Goal: Information Seeking & Learning: Check status

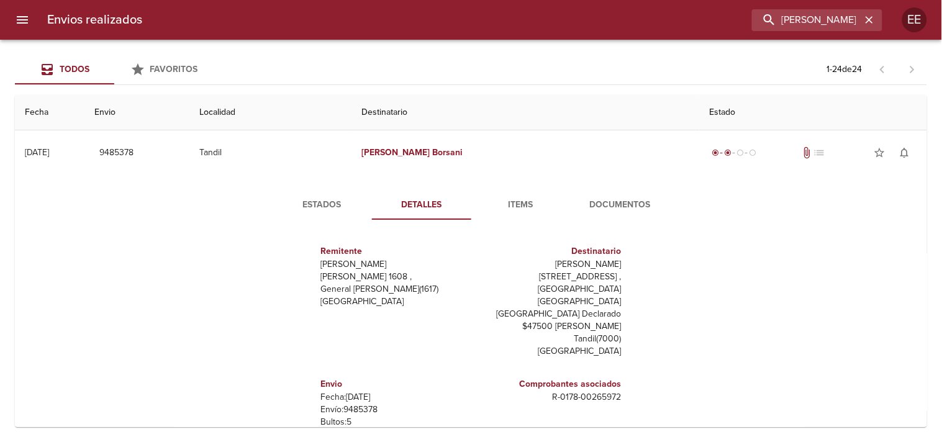
scroll to position [31, 0]
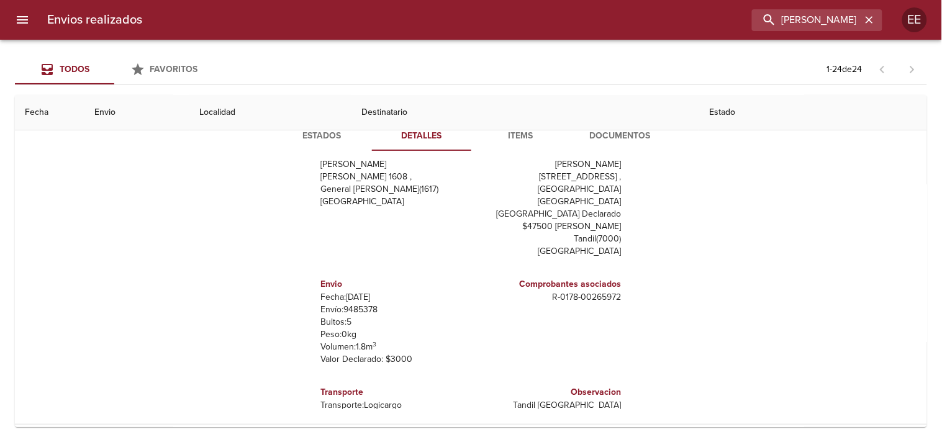
click at [772, 25] on input "Aldina Borsani" at bounding box center [806, 20] width 109 height 22
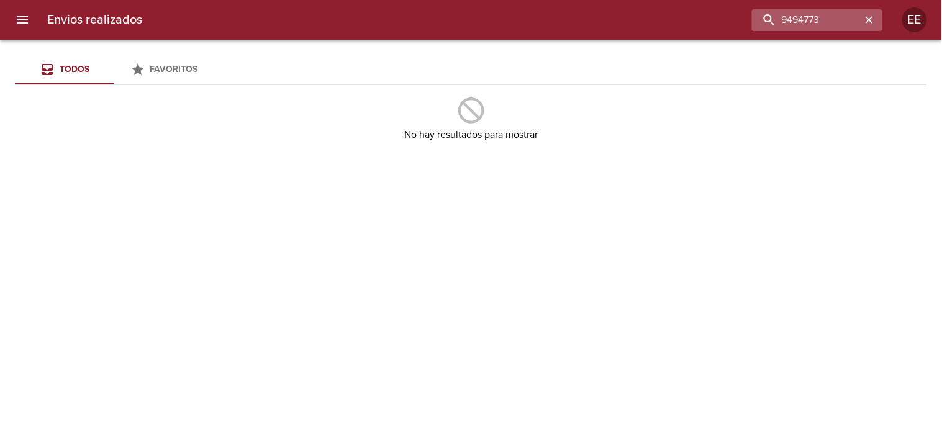
click at [752, 17] on input "9494773" at bounding box center [806, 20] width 109 height 22
type input "9494773"
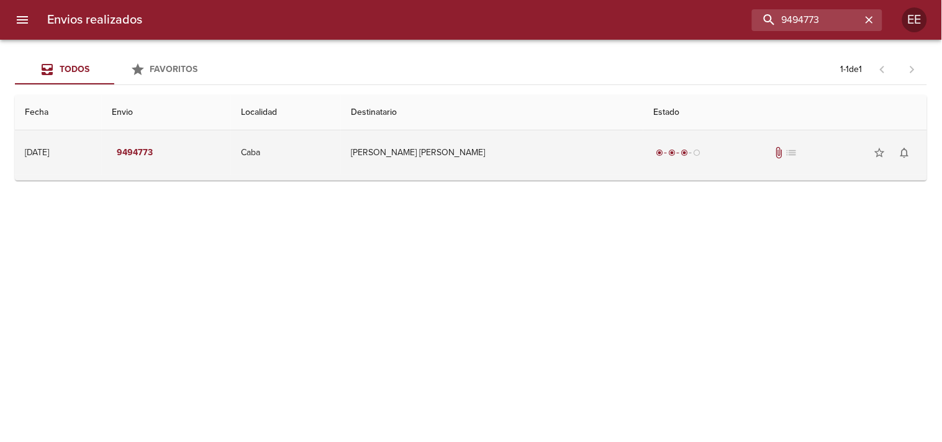
click at [462, 153] on td "Carvajal Maria Estela" at bounding box center [492, 152] width 303 height 45
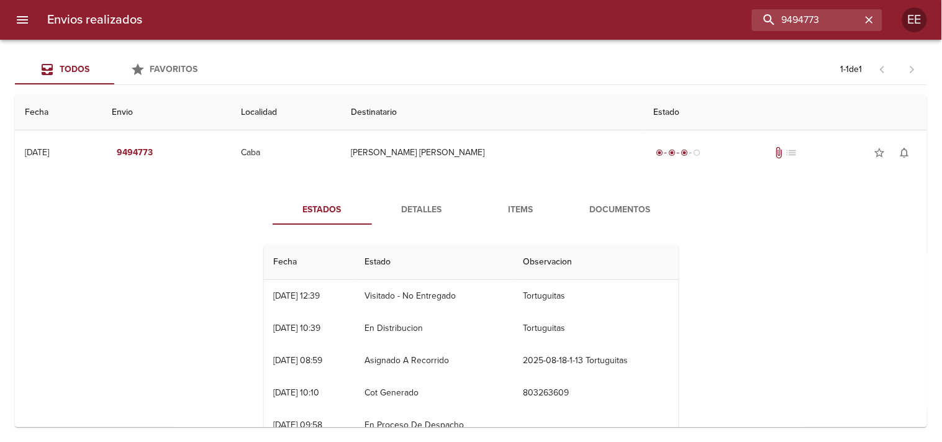
click at [413, 216] on span "Detalles" at bounding box center [422, 211] width 84 height 16
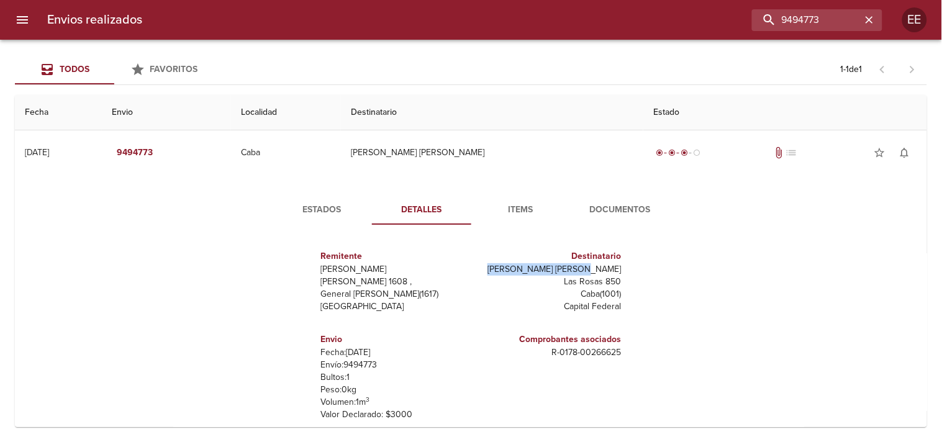
drag, startPoint x: 537, startPoint y: 271, endPoint x: 614, endPoint y: 267, distance: 76.5
click at [614, 267] on p "Carvajal Maria Estela" at bounding box center [548, 269] width 145 height 12
copy p "Carvajal Maria Estela"
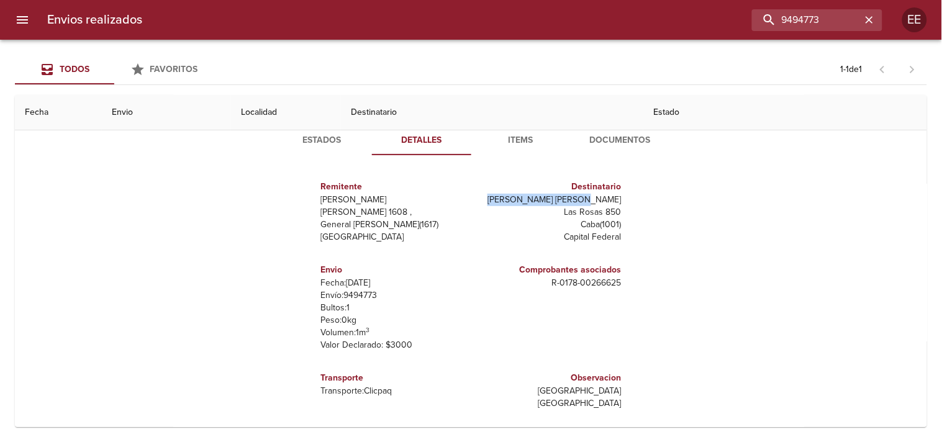
scroll to position [0, 0]
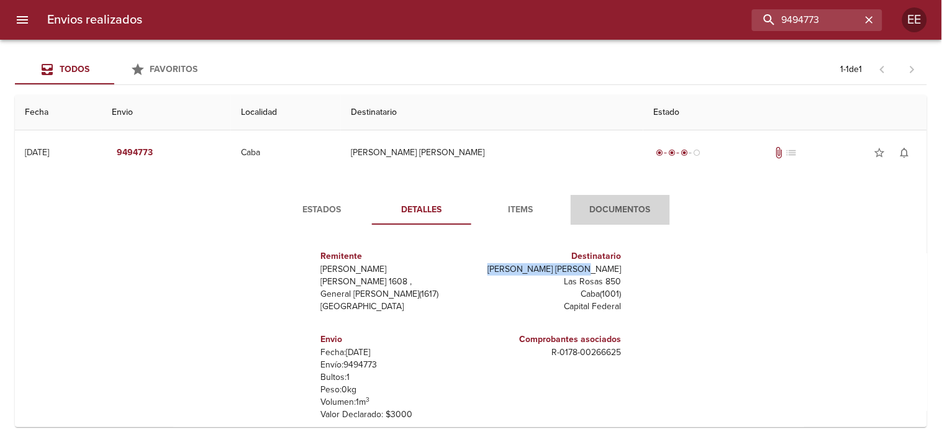
click at [627, 209] on span "Documentos" at bounding box center [620, 211] width 84 height 16
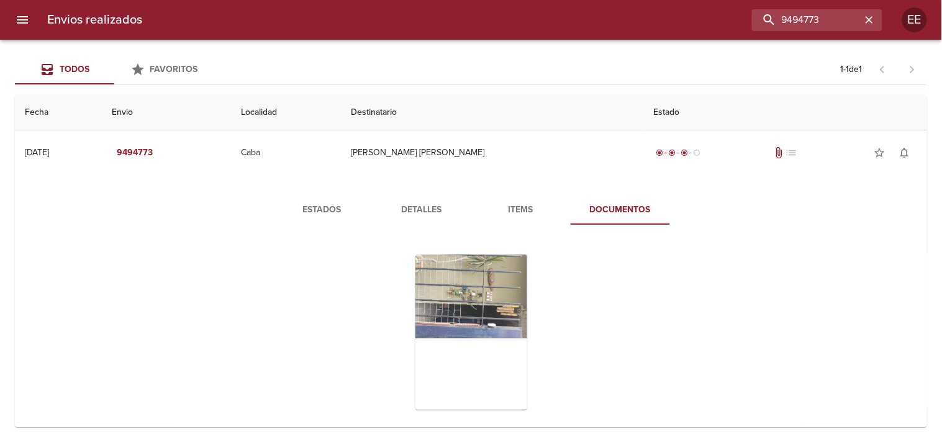
click at [432, 214] on span "Detalles" at bounding box center [422, 211] width 84 height 16
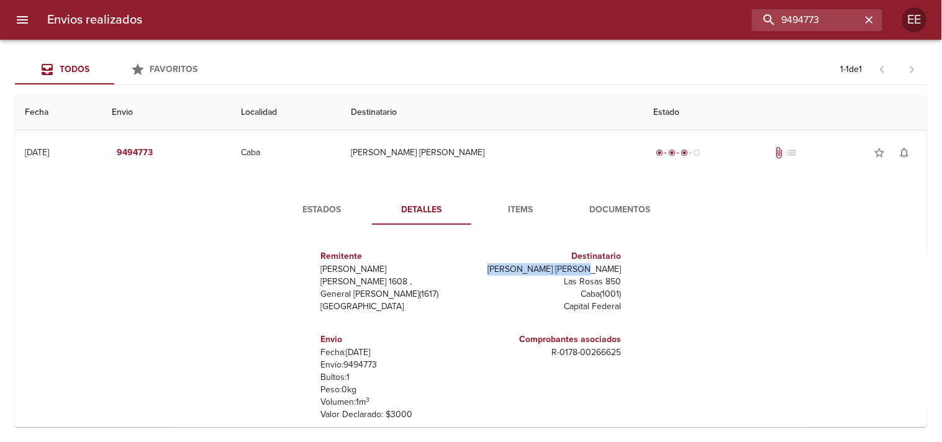
drag, startPoint x: 538, startPoint y: 268, endPoint x: 609, endPoint y: 270, distance: 71.4
click at [620, 268] on div "Destinatario Carvajal Maria Estela Las Rosas 850 Caba ( 1001 ) Capital Federal" at bounding box center [548, 281] width 155 height 83
copy p "Carvajal Maria Estela"
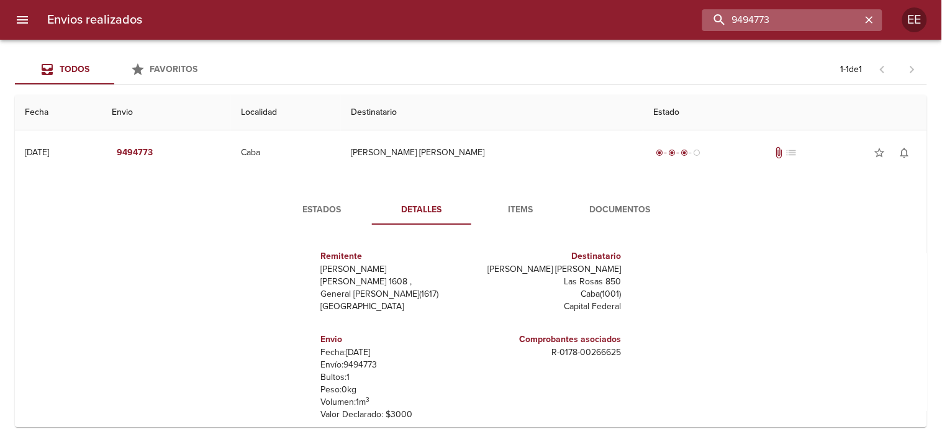
click at [785, 15] on input "9494773" at bounding box center [782, 20] width 159 height 22
click at [806, 13] on input "buscar" at bounding box center [782, 20] width 159 height 22
type input "9503016"
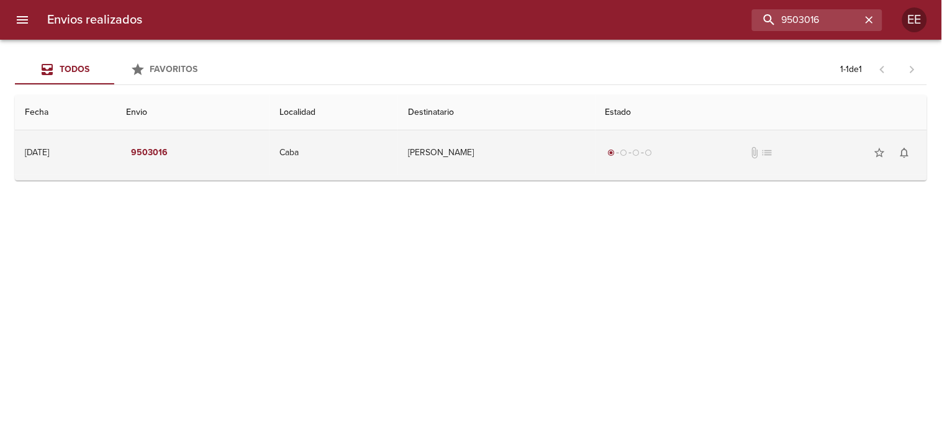
click at [463, 146] on td "Juan Manuel Sanchez" at bounding box center [496, 152] width 197 height 45
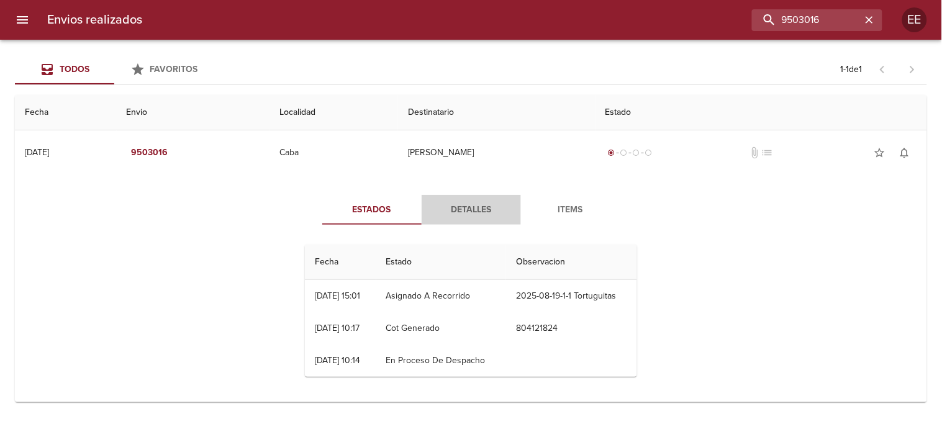
click at [460, 207] on span "Detalles" at bounding box center [471, 211] width 84 height 16
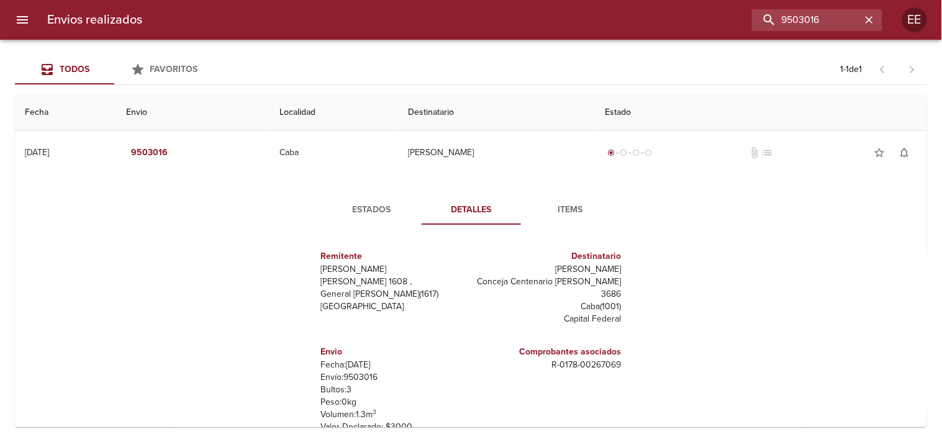
drag, startPoint x: 530, startPoint y: 270, endPoint x: 619, endPoint y: 268, distance: 89.5
click at [626, 269] on div "Remitente Wamaro Tortuguitas Raul Soldi 1608 , General Pacheco ( 1617 ) Buenos …" at bounding box center [471, 359] width 342 height 248
click at [527, 268] on p "Juan Manuel Sanchez" at bounding box center [548, 269] width 145 height 12
drag, startPoint x: 527, startPoint y: 268, endPoint x: 617, endPoint y: 268, distance: 90.1
click at [617, 268] on div "Remitente Wamaro Tortuguitas Raul Soldi 1608 , General Pacheco ( 1617 ) Buenos …" at bounding box center [471, 359] width 342 height 248
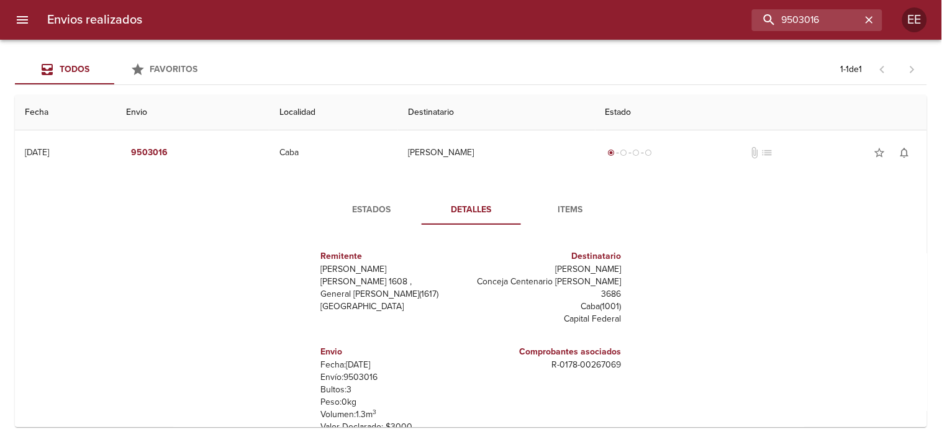
copy p "Juan Manuel Sanchez"
drag, startPoint x: 839, startPoint y: 21, endPoint x: 642, endPoint y: 43, distance: 197.6
click at [642, 0] on div "Envios realizados 9503016 EE Todos Favoritos 1 - 1 de 1 Fecha Envio Localidad D…" at bounding box center [471, 0] width 942 height 0
type input "9500775"
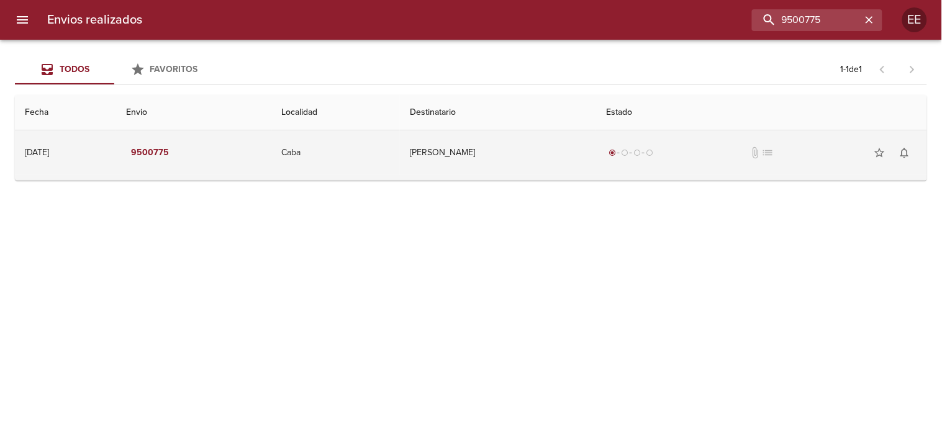
click at [500, 135] on td "Godoy Romina" at bounding box center [498, 152] width 196 height 45
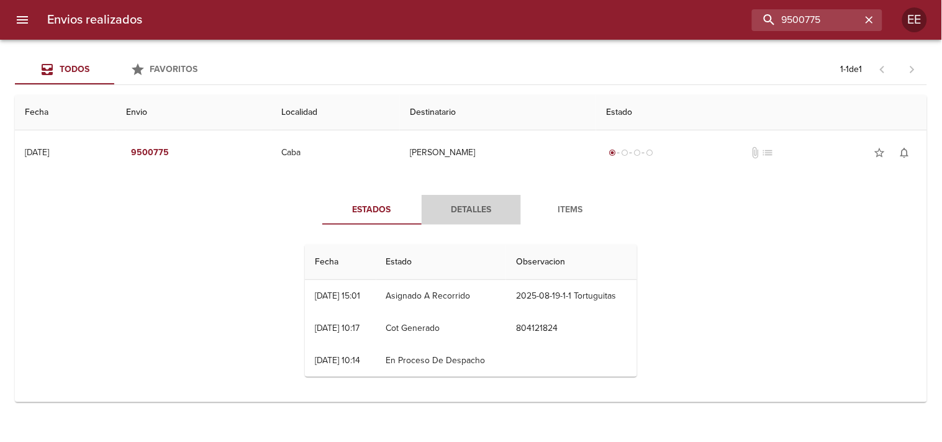
click at [480, 216] on span "Detalles" at bounding box center [471, 211] width 84 height 16
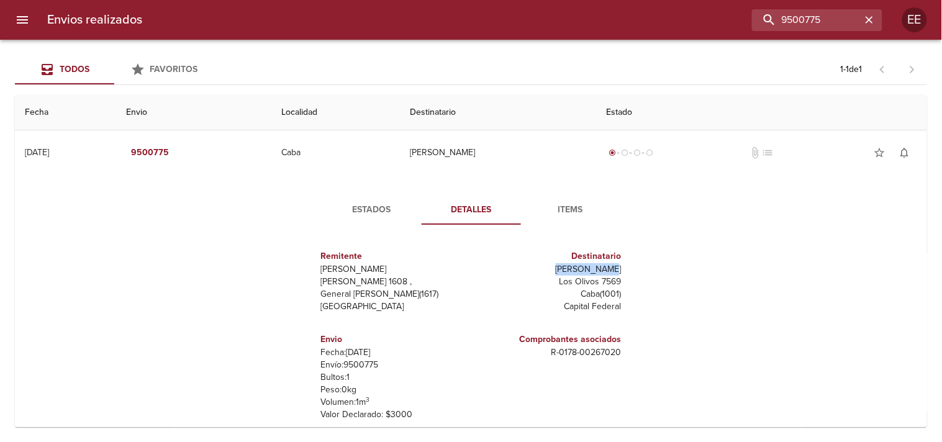
drag, startPoint x: 554, startPoint y: 268, endPoint x: 617, endPoint y: 270, distance: 63.4
click at [617, 270] on div "Remitente Wamaro Tortuguitas Raul Soldi 1608 , General Pacheco ( 1617 ) Buenos …" at bounding box center [471, 359] width 342 height 248
copy p "Godoy Romina"
drag, startPoint x: 848, startPoint y: 20, endPoint x: 554, endPoint y: 23, distance: 293.8
click at [554, 23] on div "9500775" at bounding box center [517, 20] width 730 height 22
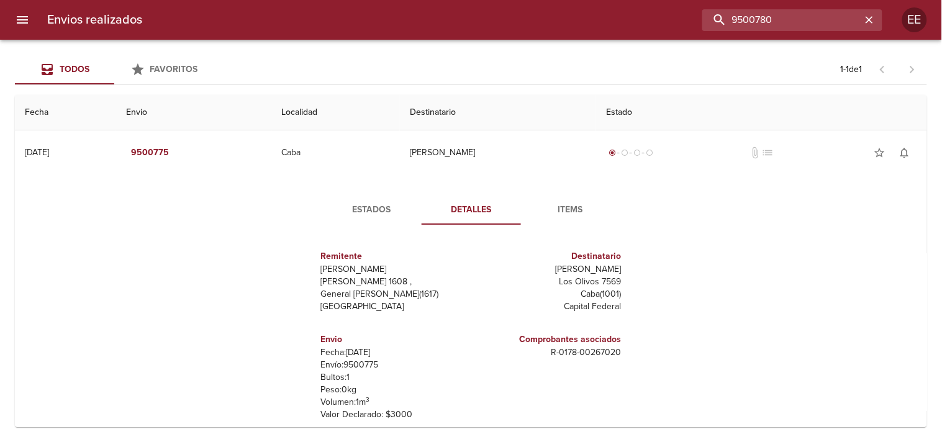
type input "9500780"
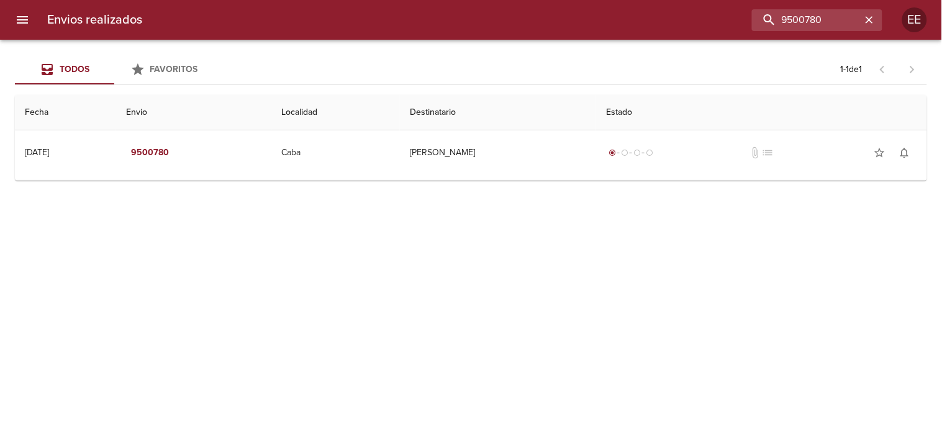
click at [432, 177] on td "Guia : 9500780" at bounding box center [471, 177] width 913 height 5
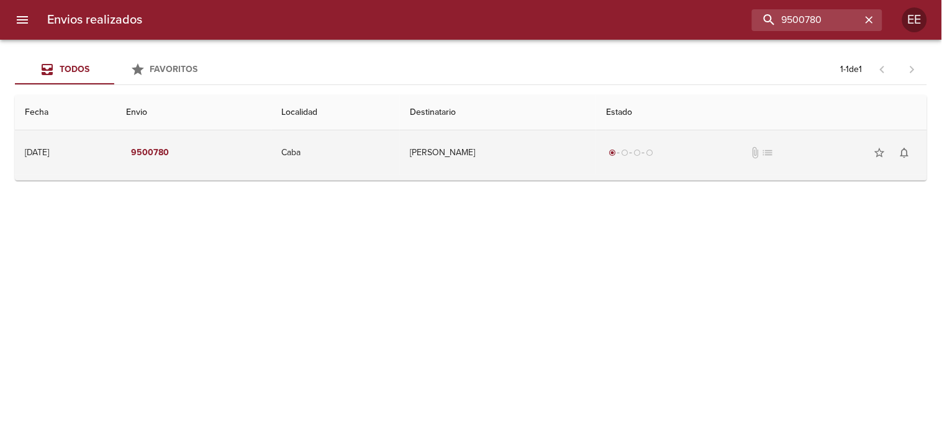
click at [483, 143] on td "Rios Nancy" at bounding box center [498, 152] width 196 height 45
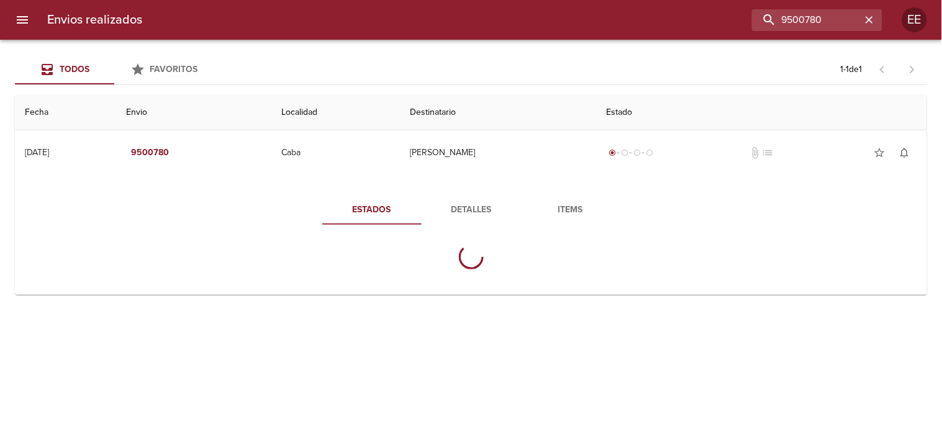
click at [475, 201] on button "Detalles" at bounding box center [471, 210] width 99 height 30
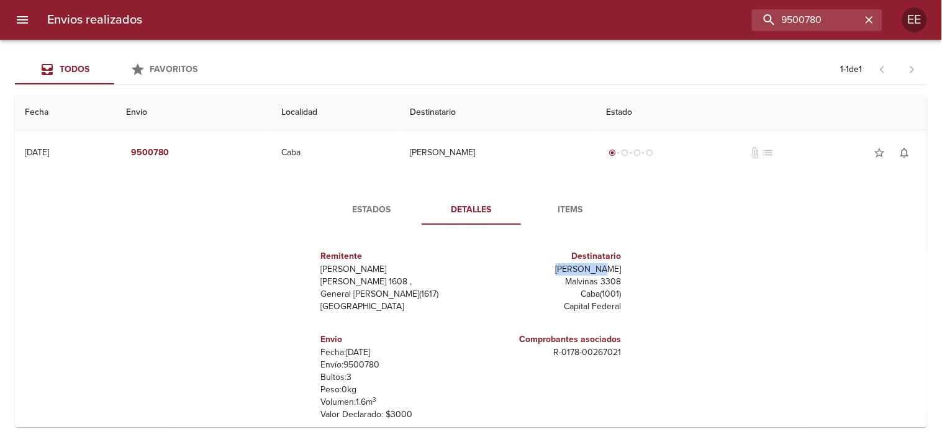
drag, startPoint x: 573, startPoint y: 268, endPoint x: 626, endPoint y: 266, distance: 52.9
click at [626, 266] on div "Remitente Wamaro Tortuguitas Raul Soldi 1608 , General Pacheco ( 1617 ) Buenos …" at bounding box center [471, 359] width 342 height 248
copy p "Rios Nancy"
drag, startPoint x: 834, startPoint y: 22, endPoint x: 545, endPoint y: 71, distance: 292.9
click at [581, 0] on div "Envios realizados 9500780 EE Todos Favoritos 1 - 1 de 1 Fecha Envio Localidad D…" at bounding box center [471, 0] width 942 height 0
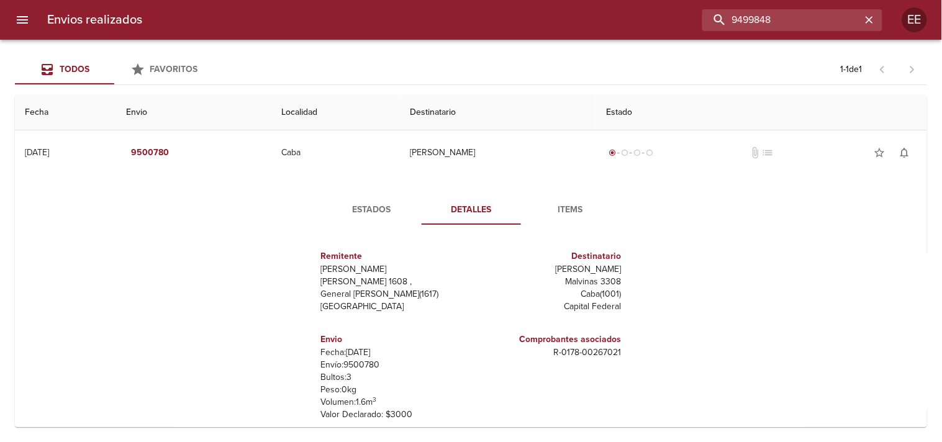
type input "9499848"
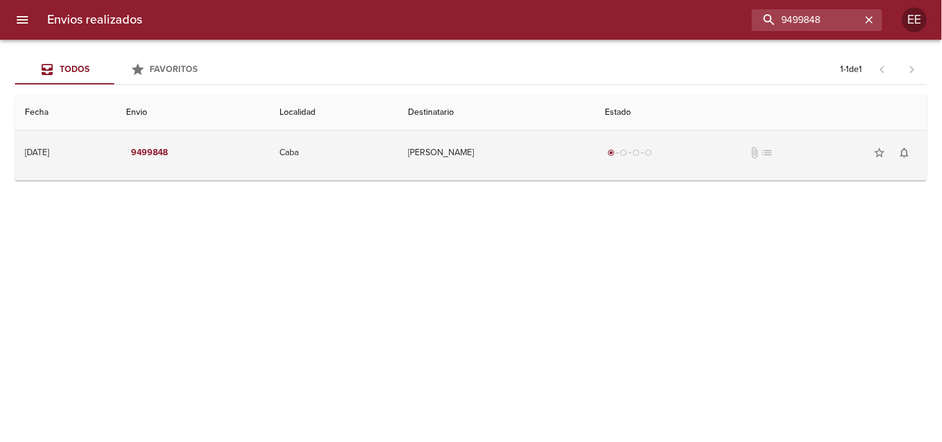
click at [485, 159] on td "Italo De Marchi" at bounding box center [496, 152] width 197 height 45
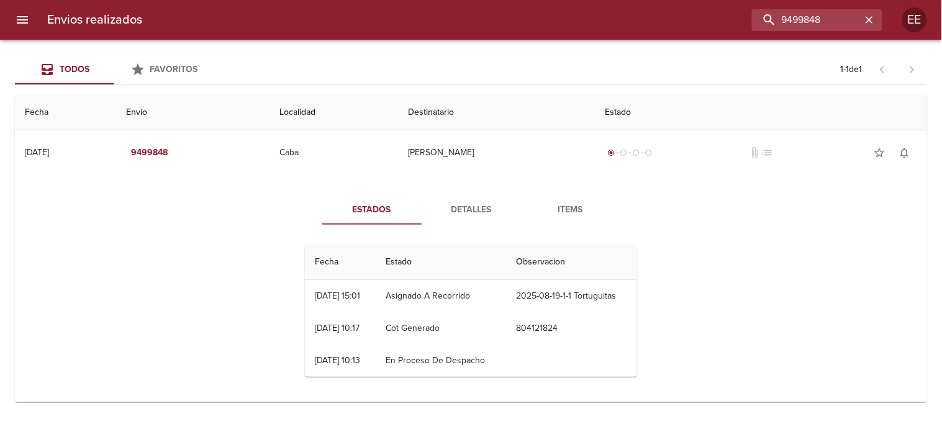
click at [477, 214] on span "Detalles" at bounding box center [471, 211] width 84 height 16
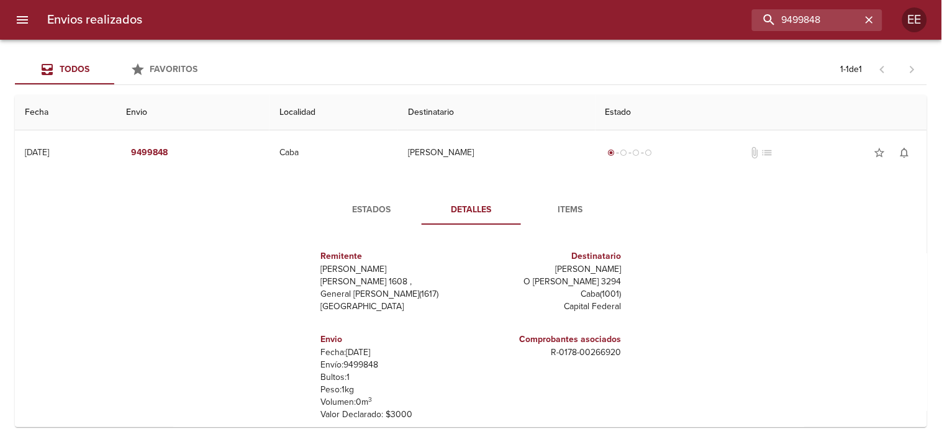
drag, startPoint x: 557, startPoint y: 268, endPoint x: 625, endPoint y: 269, distance: 67.7
click at [625, 269] on div "Remitente Wamaro Tortuguitas Raul Soldi 1608 , General Pacheco ( 1617 ) Buenos …" at bounding box center [471, 359] width 342 height 248
copy p "Italo De Marchi"
click at [793, 23] on input "9499848" at bounding box center [782, 20] width 159 height 22
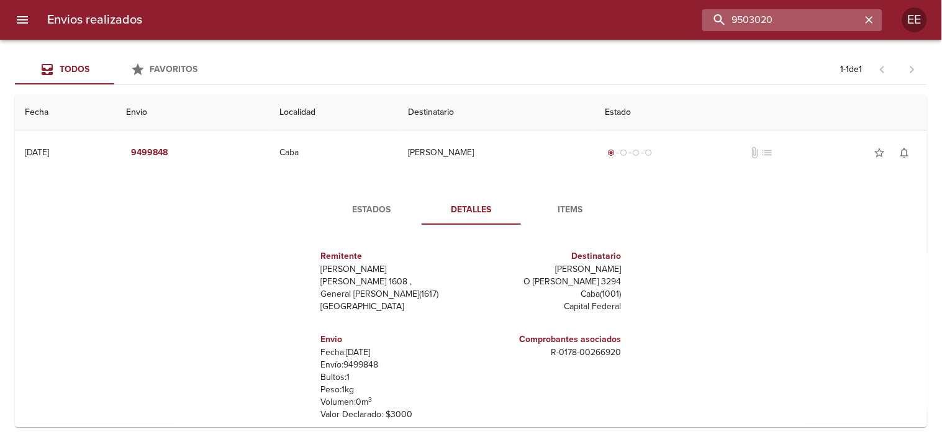
type input "9503020"
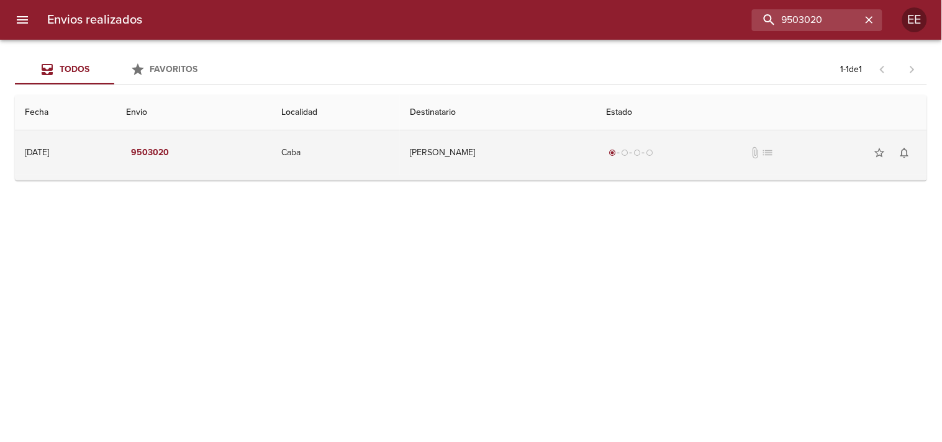
click at [517, 154] on td "Alejandro Satej" at bounding box center [498, 152] width 196 height 45
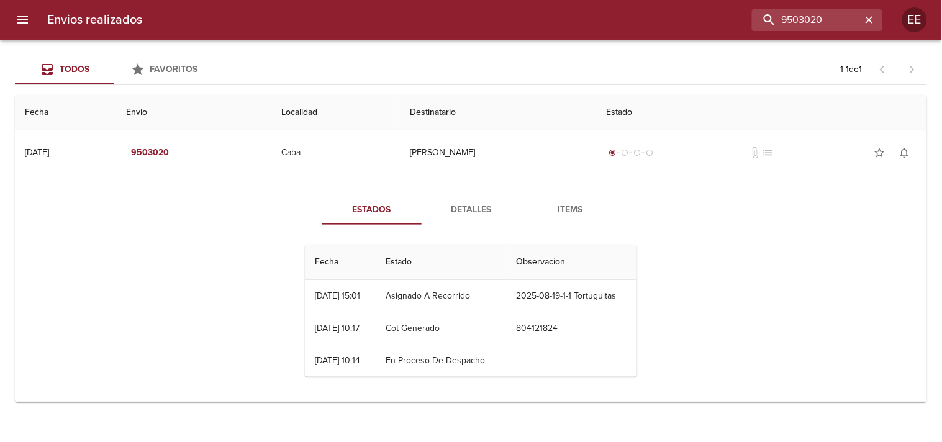
click at [474, 203] on span "Detalles" at bounding box center [471, 211] width 84 height 16
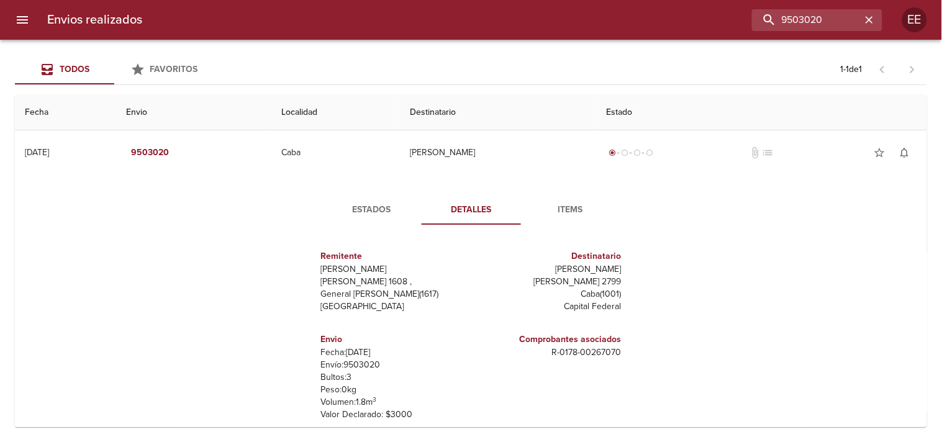
drag, startPoint x: 557, startPoint y: 270, endPoint x: 624, endPoint y: 265, distance: 66.6
click at [624, 265] on div "Remitente Wamaro Tortuguitas Raul Soldi 1608 , General Pacheco ( 1617 ) Buenos …" at bounding box center [471, 359] width 342 height 248
copy p "Alejandro Satej"
click at [812, 20] on input "9503020" at bounding box center [782, 20] width 159 height 22
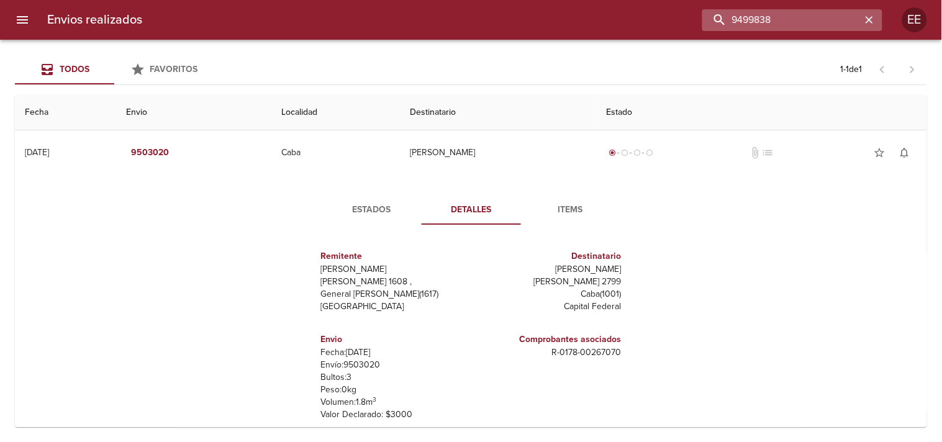
type input "9499838"
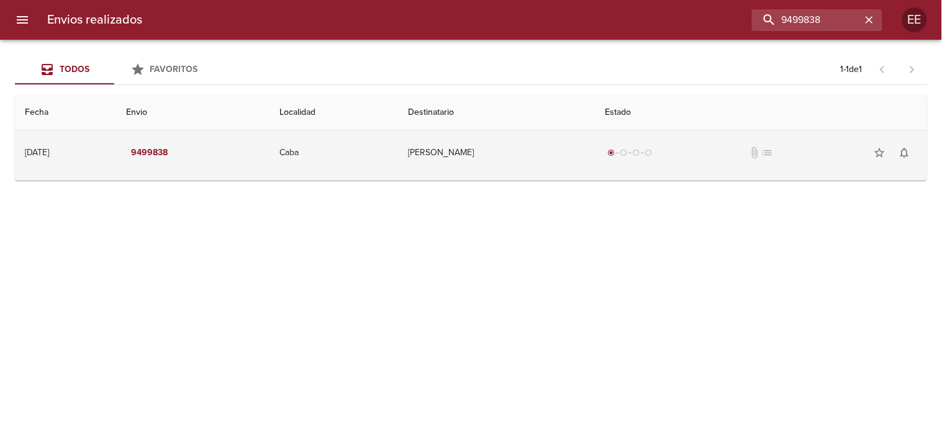
click at [452, 171] on td "Novara Carlos" at bounding box center [496, 152] width 197 height 45
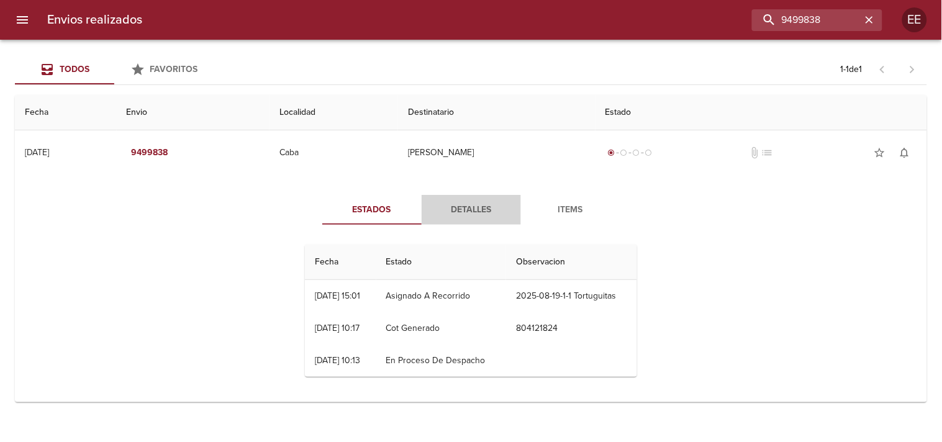
drag, startPoint x: 466, startPoint y: 210, endPoint x: 481, endPoint y: 219, distance: 17.8
click at [469, 214] on span "Detalles" at bounding box center [471, 211] width 84 height 16
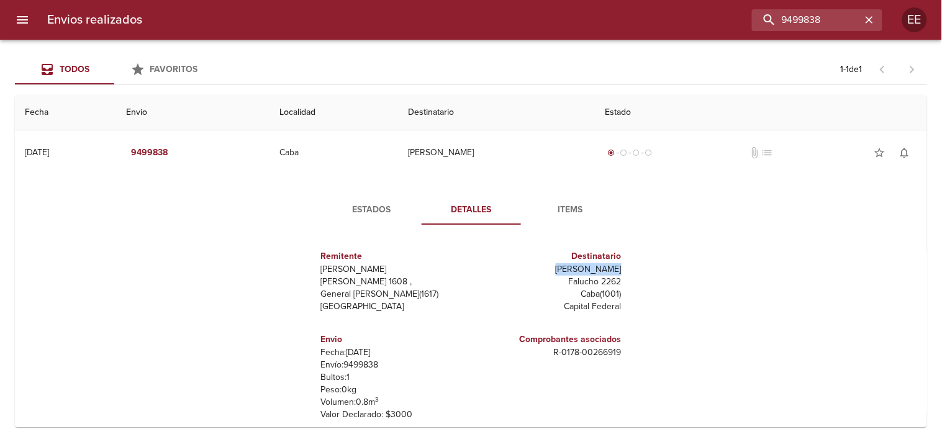
drag, startPoint x: 559, startPoint y: 273, endPoint x: 624, endPoint y: 266, distance: 65.0
click at [624, 266] on div "Remitente Wamaro Tortuguitas Raul Soldi 1608 , General Pacheco ( 1617 ) Buenos …" at bounding box center [471, 359] width 342 height 248
copy p "Novara Carlos"
click at [798, 17] on input "9499838" at bounding box center [782, 20] width 159 height 22
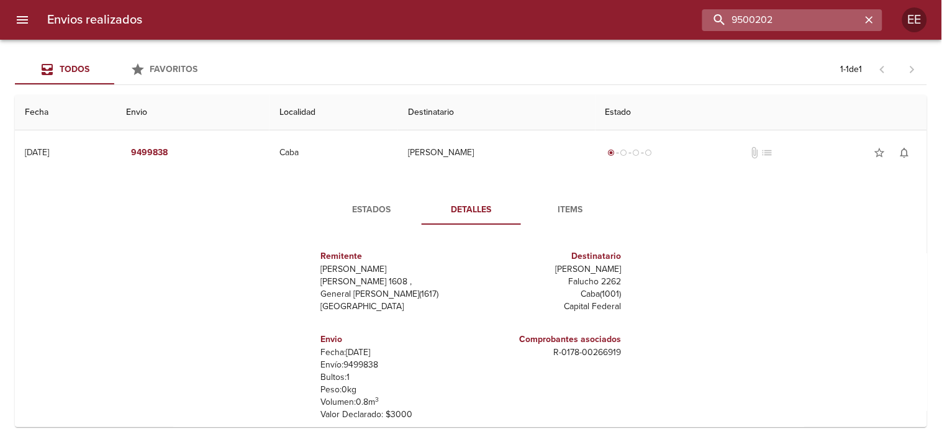
type input "9500202"
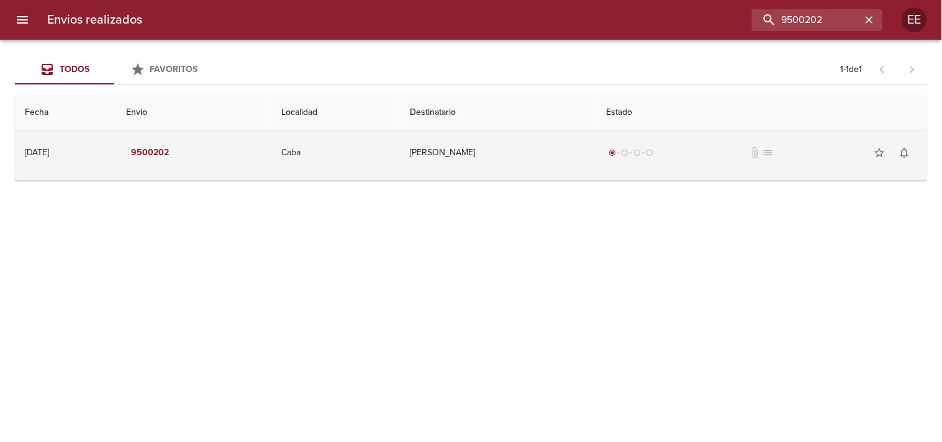
click at [400, 162] on td "Caba" at bounding box center [335, 152] width 129 height 45
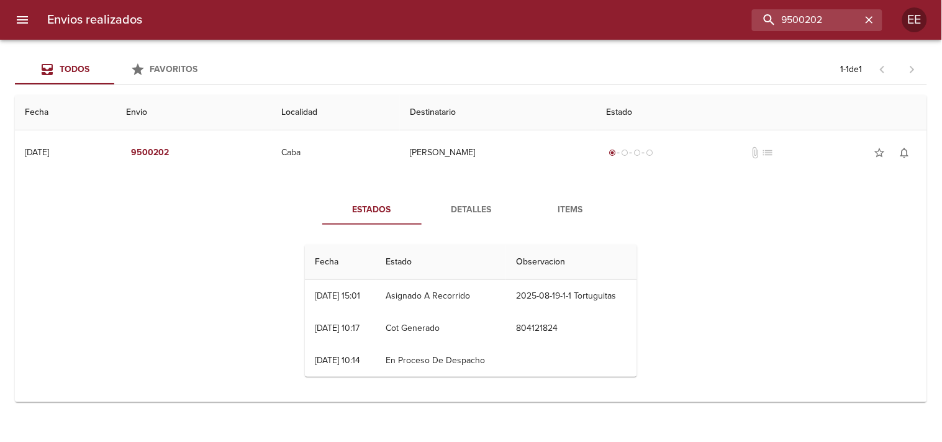
click at [458, 201] on button "Detalles" at bounding box center [471, 210] width 99 height 30
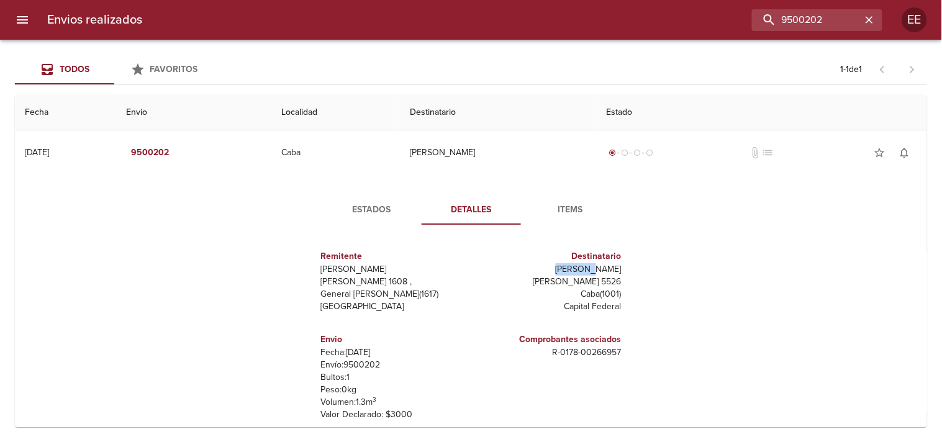
drag, startPoint x: 578, startPoint y: 268, endPoint x: 645, endPoint y: 268, distance: 66.5
click at [645, 268] on div "Estados Detalles Items Remitente Wamaro Tortuguitas Raul Soldi 1608 , General P…" at bounding box center [471, 339] width 360 height 288
copy p "Iara Río"
click at [809, 15] on input "9500202" at bounding box center [782, 20] width 159 height 22
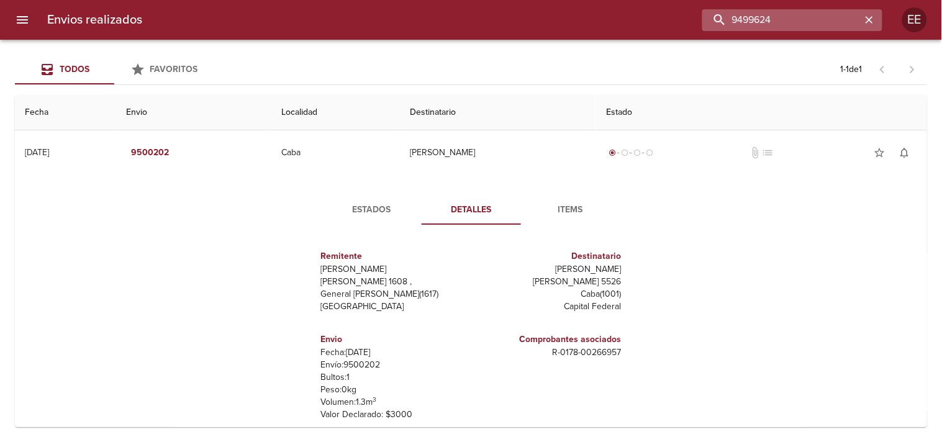
type input "9499624"
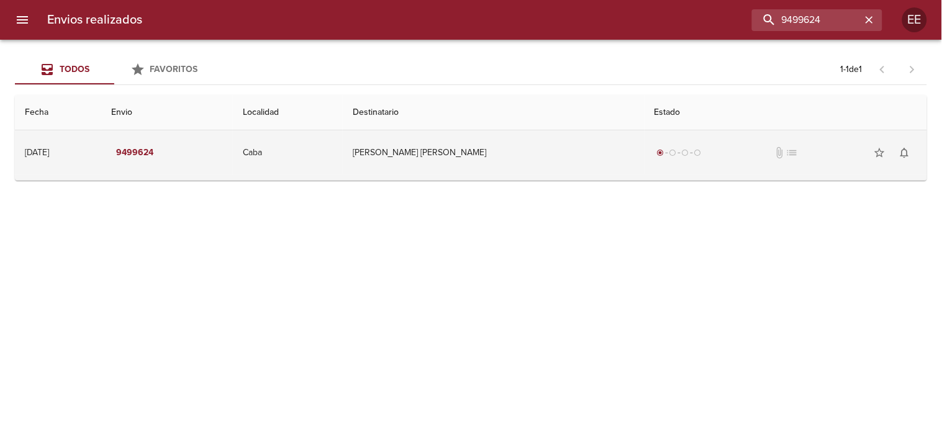
click at [343, 150] on td "Caba" at bounding box center [288, 152] width 110 height 45
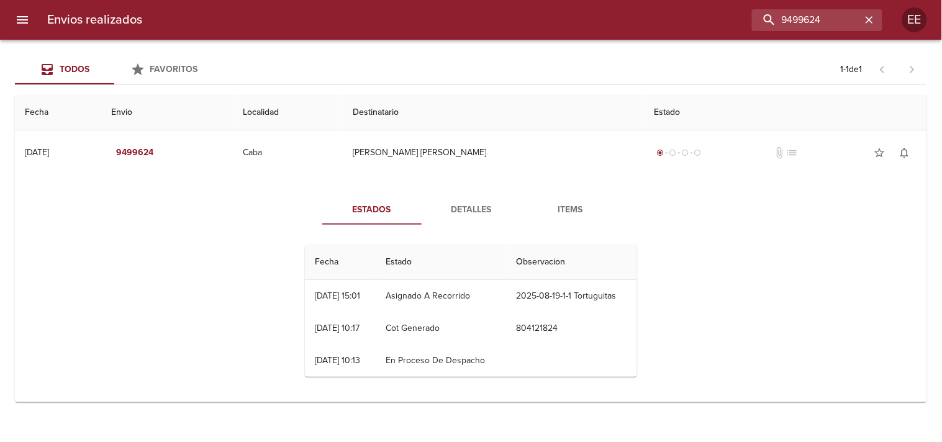
click at [464, 229] on div "Estados Detalles Items Fecha Estado Observacion 18/08 18/08/2025 15:01 Asignado…" at bounding box center [471, 291] width 360 height 192
click at [464, 218] on button "Detalles" at bounding box center [471, 210] width 99 height 30
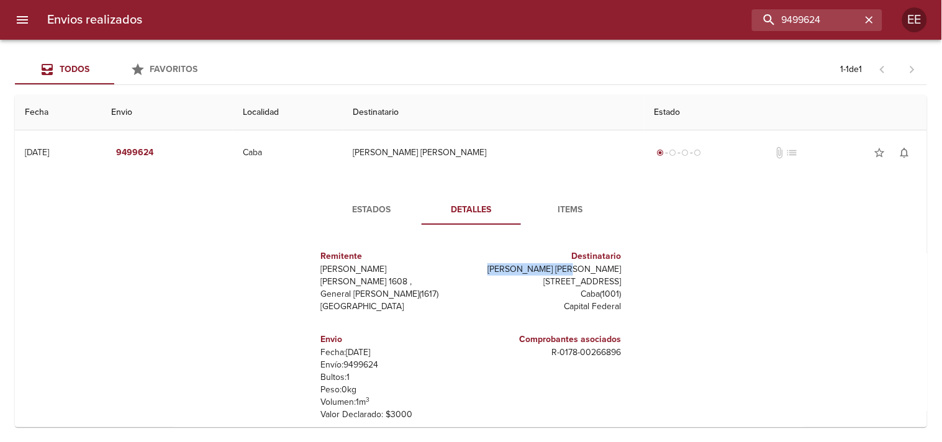
drag, startPoint x: 539, startPoint y: 270, endPoint x: 624, endPoint y: 265, distance: 85.2
click at [624, 265] on div "Remitente Wamaro Tortuguitas Raul Soldi 1608 , General Pacheco ( 1617 ) Buenos …" at bounding box center [471, 359] width 342 height 248
copy p "Paludi Maria Belen"
click at [785, 29] on input "9499624" at bounding box center [782, 20] width 159 height 22
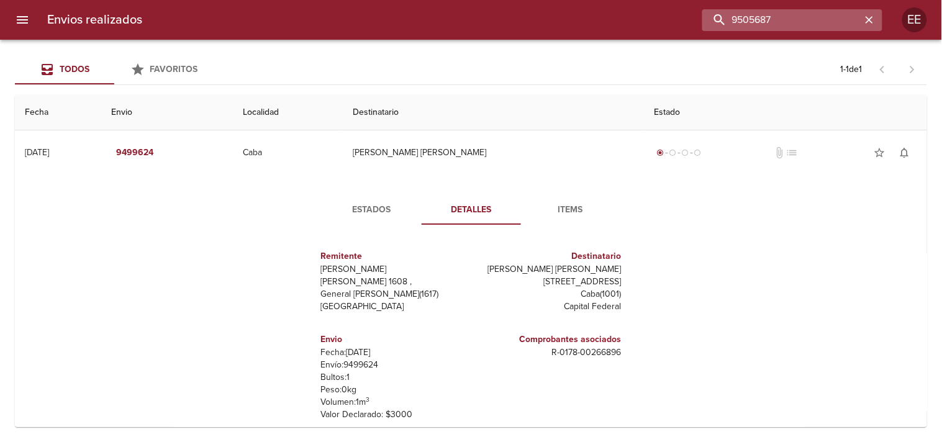
type input "9505687"
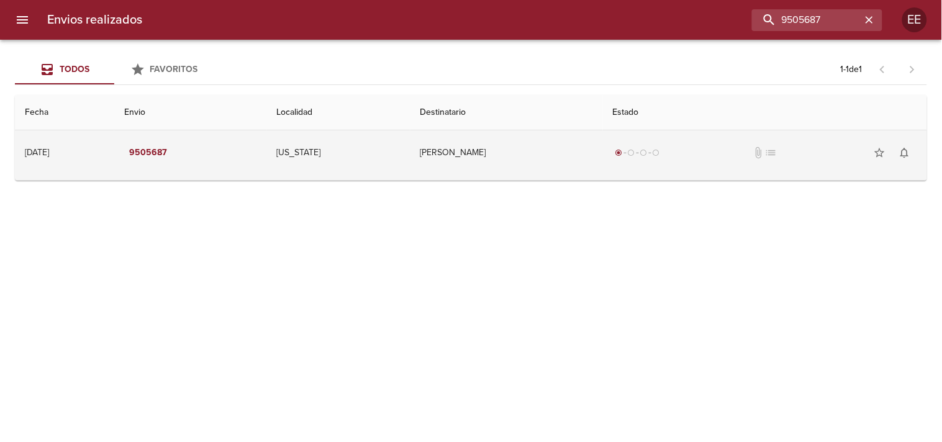
click at [458, 164] on td "[PERSON_NAME]" at bounding box center [507, 152] width 193 height 45
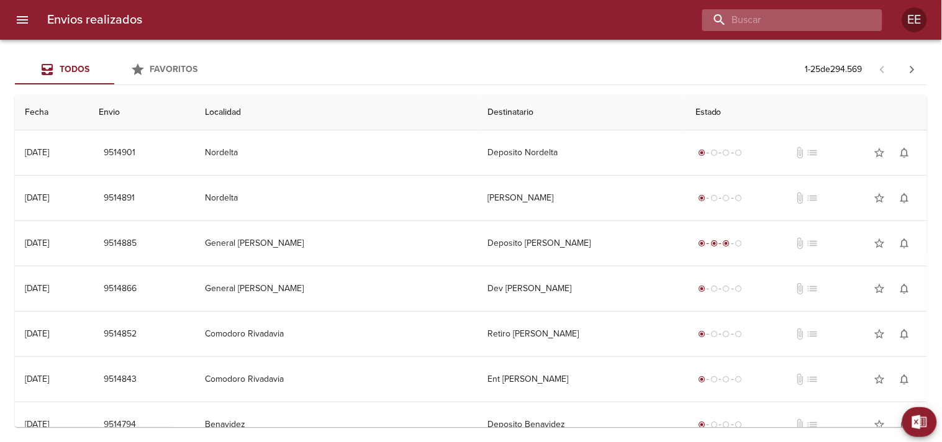
click at [797, 29] on input "buscar" at bounding box center [782, 20] width 159 height 22
type input "9505687"
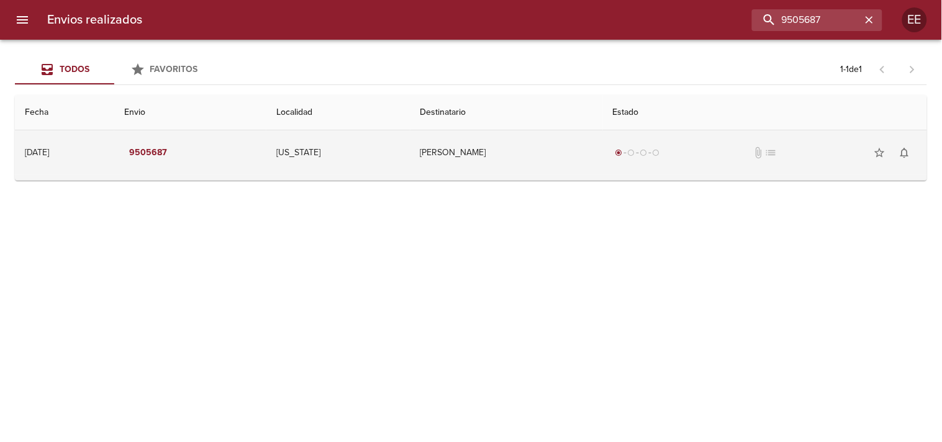
click at [557, 139] on td "[PERSON_NAME]" at bounding box center [507, 152] width 193 height 45
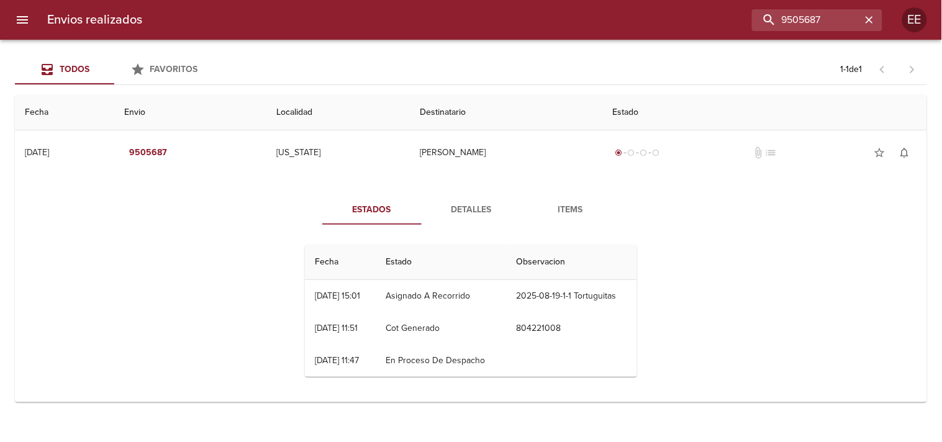
click at [446, 209] on span "Detalles" at bounding box center [471, 211] width 84 height 16
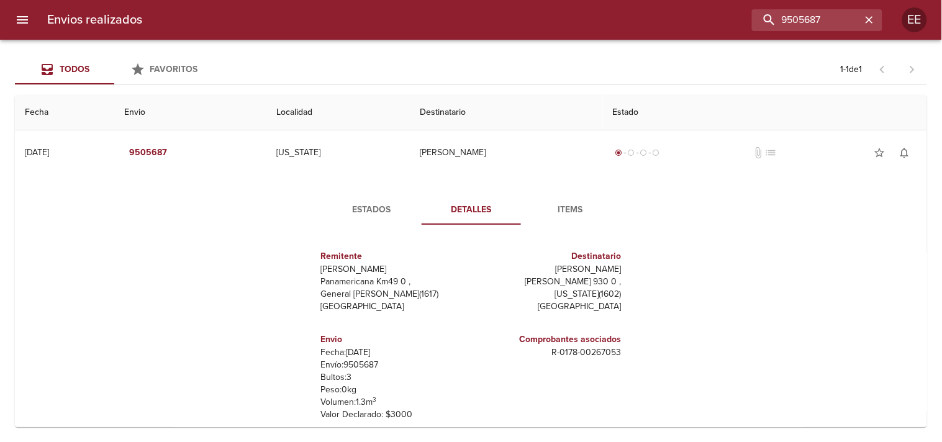
drag, startPoint x: 523, startPoint y: 270, endPoint x: 641, endPoint y: 269, distance: 118.0
click at [641, 269] on div "Estados Detalles Items Remitente Wamaro Tortuguitas Panamericana Km49 0 , Gener…" at bounding box center [471, 338] width 360 height 287
copy p "[PERSON_NAME]"
click at [804, 21] on input "9505687" at bounding box center [782, 20] width 159 height 22
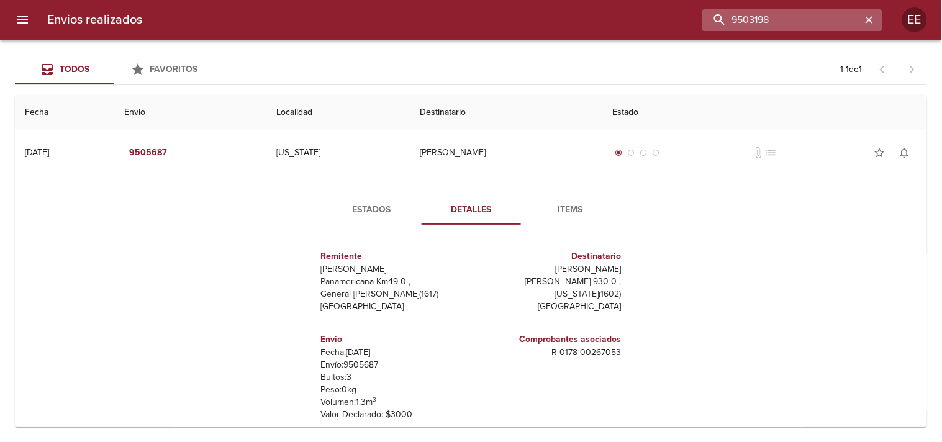
type input "9503198"
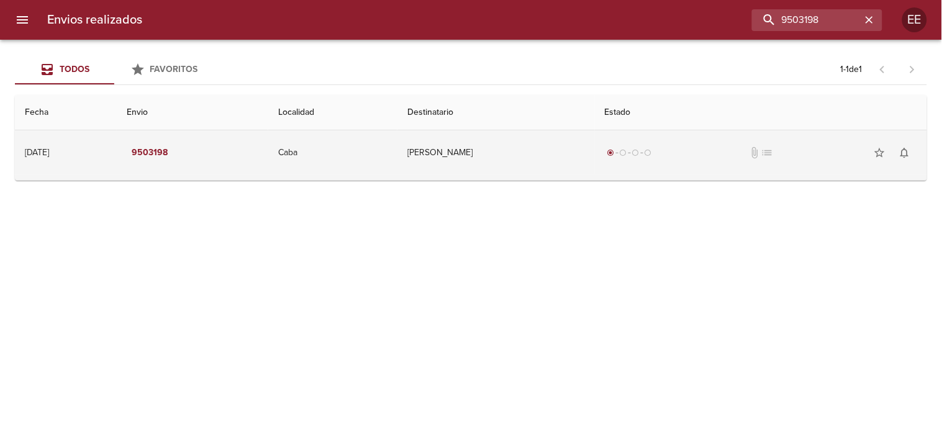
click at [529, 152] on td "[PERSON_NAME]" at bounding box center [497, 152] width 198 height 45
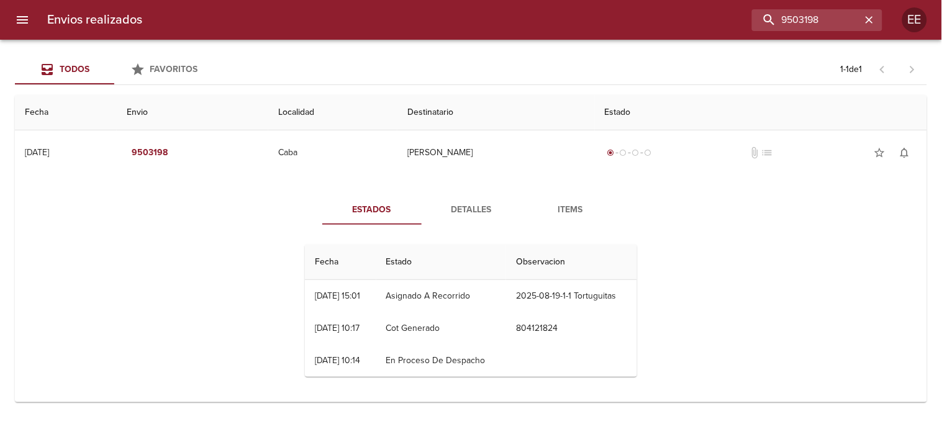
click at [468, 209] on span "Detalles" at bounding box center [471, 211] width 84 height 16
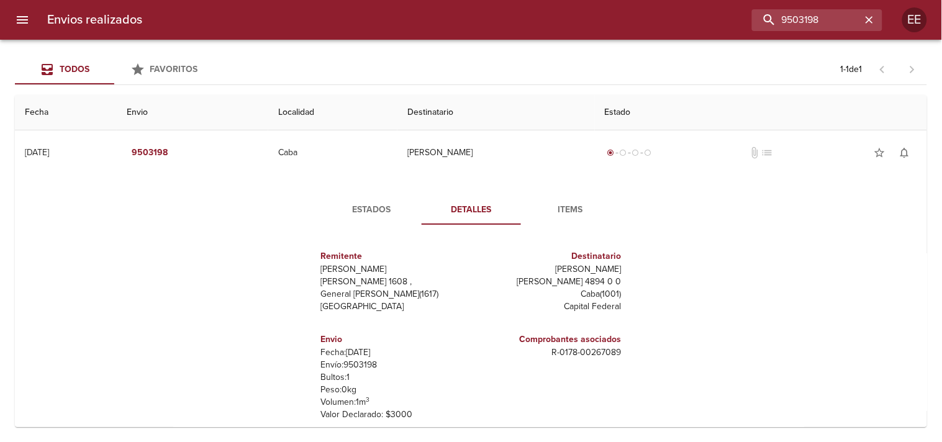
drag, startPoint x: 563, startPoint y: 272, endPoint x: 614, endPoint y: 268, distance: 51.1
click at [631, 268] on div "Remitente Wamaro Tortuguitas Raul [STREET_ADDRESS][PERSON_NAME] Destinatario [P…" at bounding box center [471, 359] width 342 height 248
copy p "[PERSON_NAME]"
drag, startPoint x: 540, startPoint y: 362, endPoint x: 630, endPoint y: 358, distance: 89.5
click at [630, 358] on div "Remitente Wamaro Tortuguitas Raul [STREET_ADDRESS][PERSON_NAME] Destinatario [P…" at bounding box center [471, 359] width 342 height 248
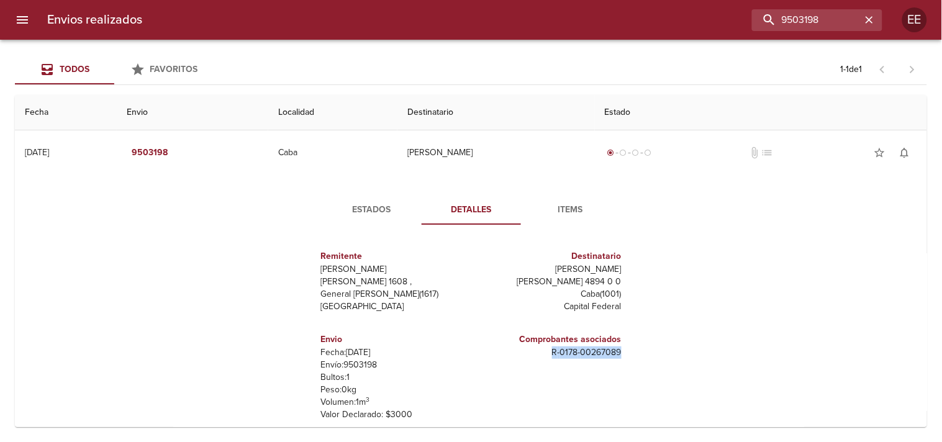
copy p "R - 0178 - 00267089"
click at [802, 27] on input "9503198" at bounding box center [782, 20] width 159 height 22
type input "9500630"
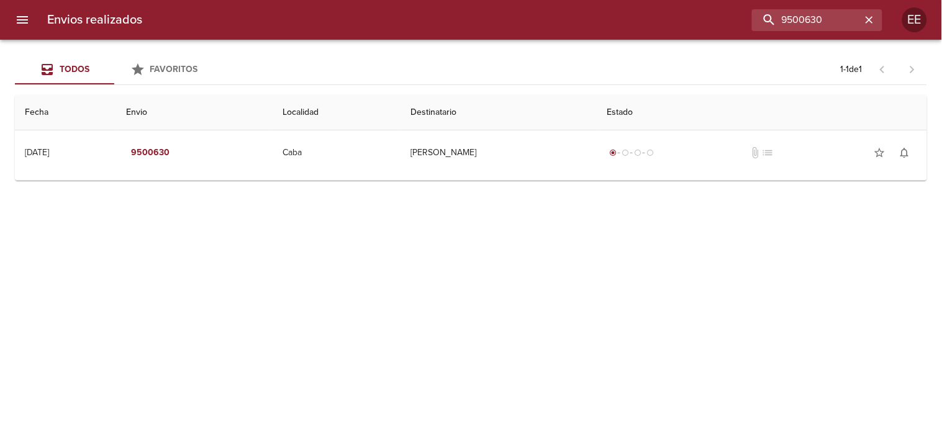
click at [388, 181] on div "Todos Favoritos 1 - 1 de 1 Fecha Envio Localidad Destinatario Estado [DATE] [DA…" at bounding box center [471, 241] width 942 height 403
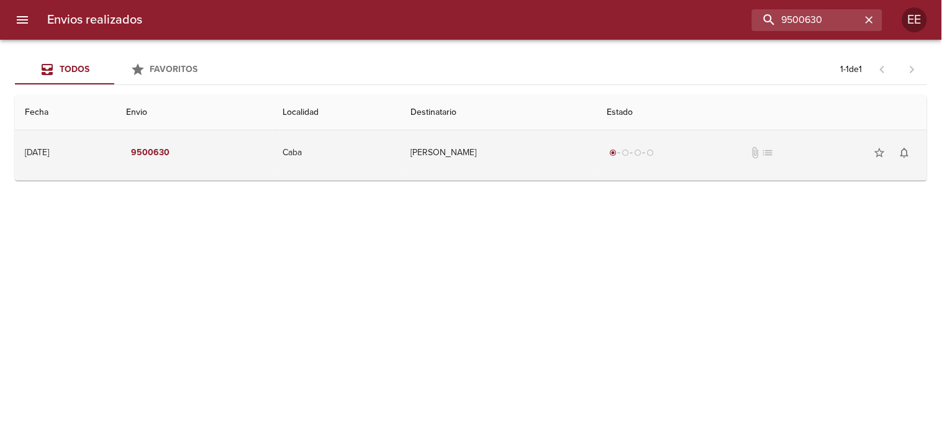
click at [417, 162] on td "[PERSON_NAME]" at bounding box center [499, 152] width 196 height 45
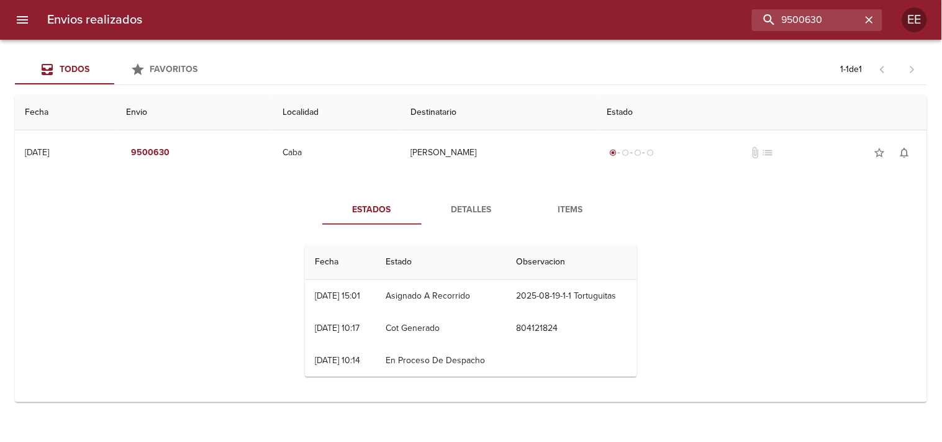
click at [485, 216] on span "Detalles" at bounding box center [471, 211] width 84 height 16
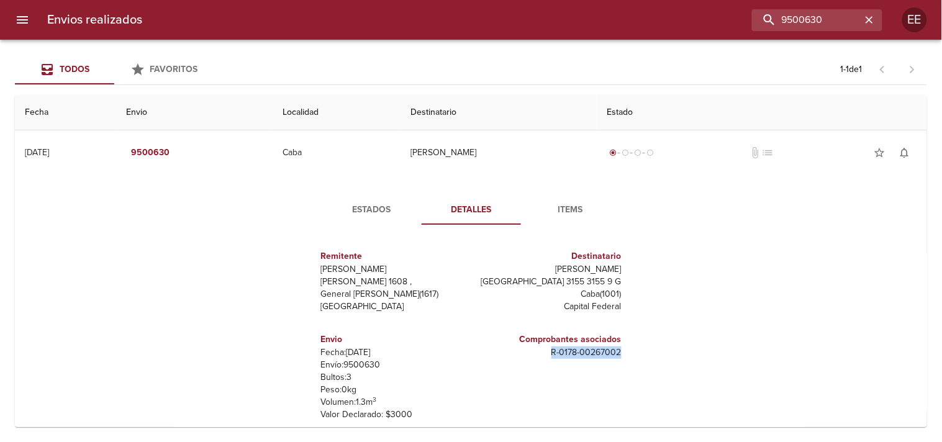
drag, startPoint x: 543, startPoint y: 362, endPoint x: 634, endPoint y: 355, distance: 91.6
click at [637, 355] on div "Estados Detalles Items Remitente Wamaro Tortuguitas [PERSON_NAME] 1608 , Genera…" at bounding box center [471, 339] width 360 height 288
copy p "R - 0178 - 00267002"
click at [793, 17] on input "9500630" at bounding box center [782, 20] width 159 height 22
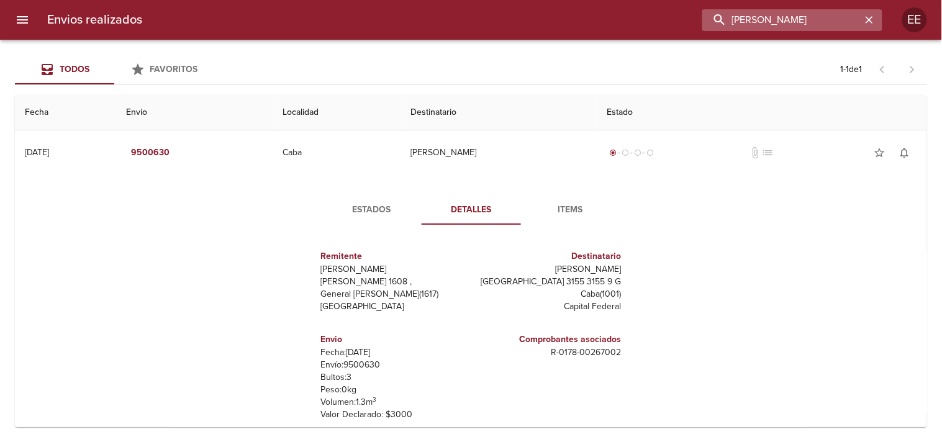
type input "[PERSON_NAME]"
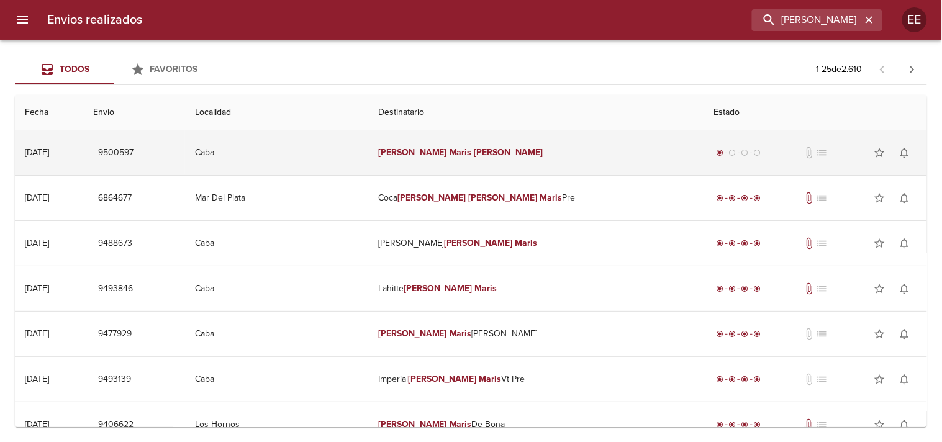
click at [493, 153] on em "[PERSON_NAME]" at bounding box center [509, 152] width 69 height 11
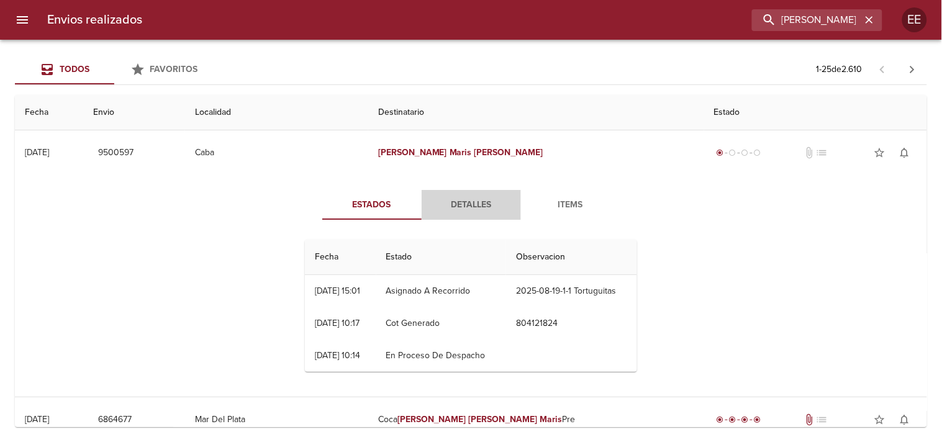
click at [455, 206] on span "Detalles" at bounding box center [471, 206] width 84 height 16
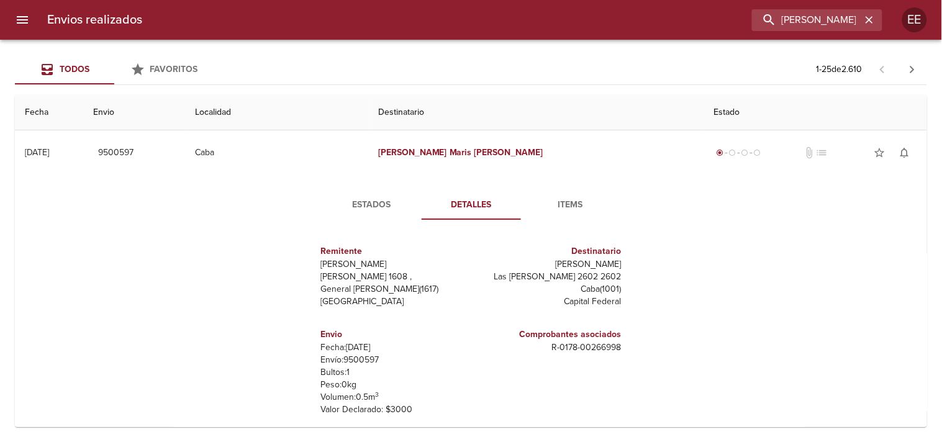
drag, startPoint x: 539, startPoint y: 262, endPoint x: 625, endPoint y: 271, distance: 86.3
click at [639, 263] on div "Estados Detalles Items Remitente Wamaro Tortuguitas [PERSON_NAME] 1608 , Genera…" at bounding box center [471, 333] width 360 height 287
copy p "[PERSON_NAME]"
click at [791, 17] on input "[PERSON_NAME]" at bounding box center [782, 20] width 159 height 22
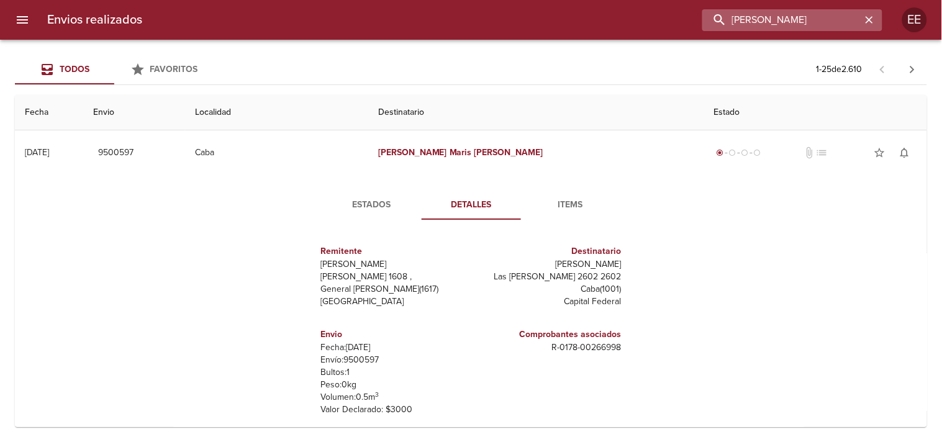
click at [791, 17] on input "[PERSON_NAME]" at bounding box center [782, 20] width 159 height 22
type input "9505544"
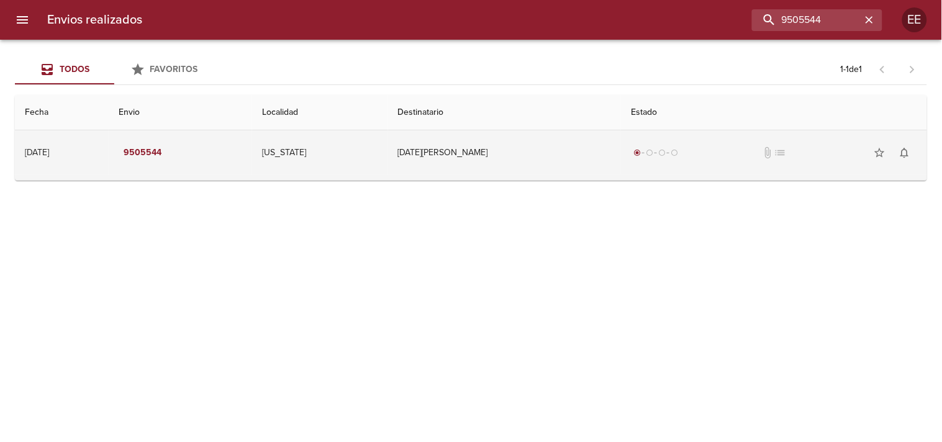
click at [468, 165] on td "[DATE][PERSON_NAME]" at bounding box center [505, 152] width 234 height 45
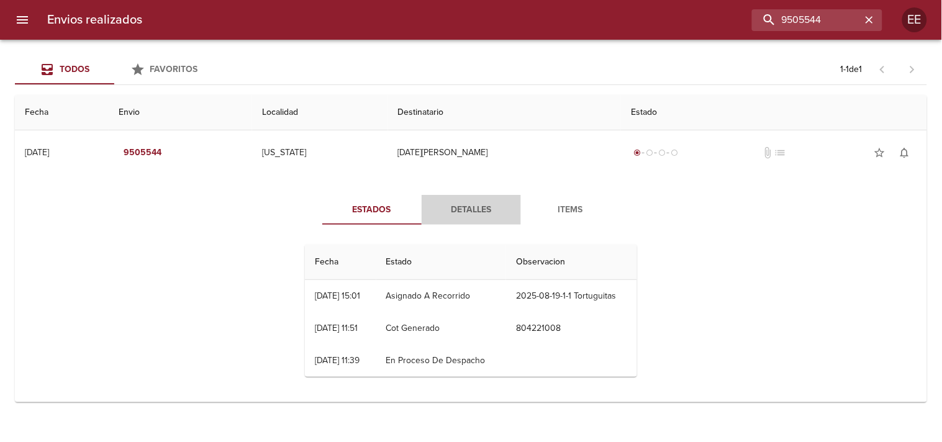
click at [488, 198] on button "Detalles" at bounding box center [471, 210] width 99 height 30
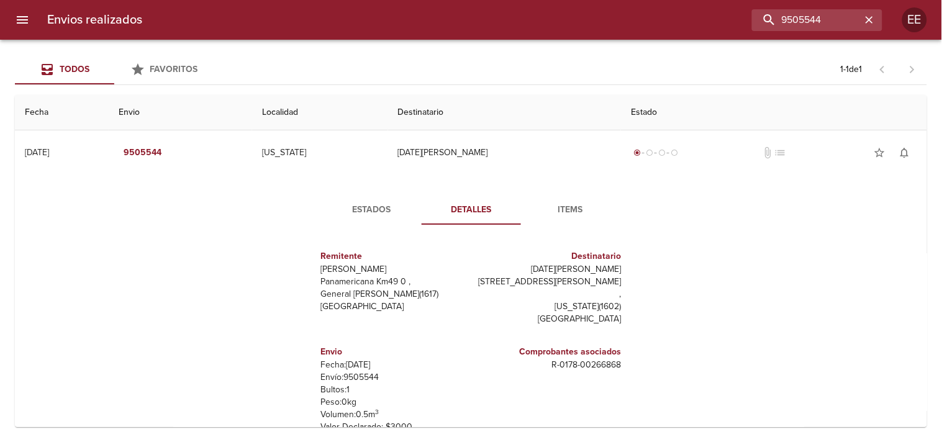
click at [563, 270] on p "[DATE][PERSON_NAME]" at bounding box center [548, 269] width 145 height 12
drag, startPoint x: 560, startPoint y: 268, endPoint x: 559, endPoint y: 303, distance: 34.8
click at [622, 268] on div "Remitente Wamaro Tortuguitas Panamericana Km49 0 , General [PERSON_NAME] ( 1617…" at bounding box center [471, 359] width 342 height 248
copy p "[DATE][PERSON_NAME]"
drag, startPoint x: 842, startPoint y: 19, endPoint x: 567, endPoint y: 31, distance: 275.5
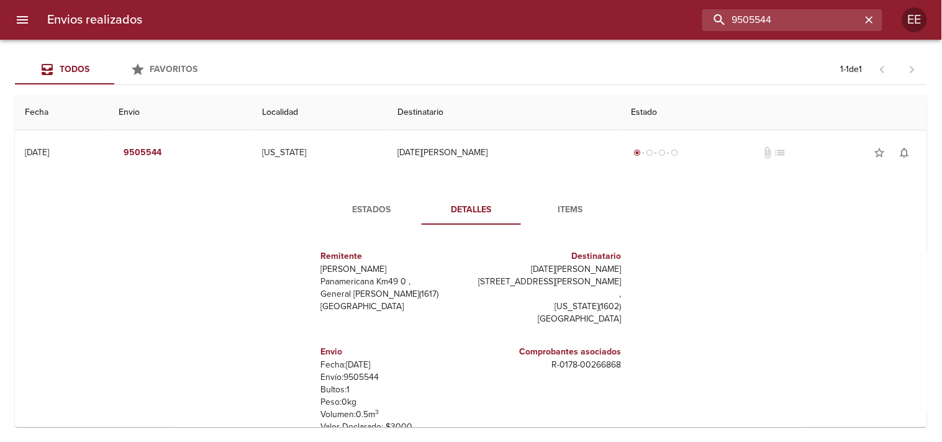
click at [567, 31] on div "Envios realizados 9505544 EE" at bounding box center [471, 20] width 942 height 40
type input "9500750"
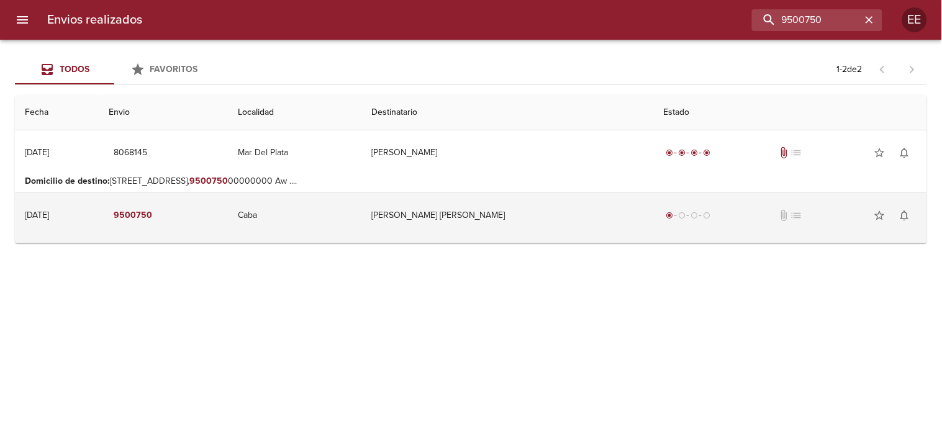
click at [485, 227] on td "[PERSON_NAME] [PERSON_NAME]" at bounding box center [508, 215] width 292 height 45
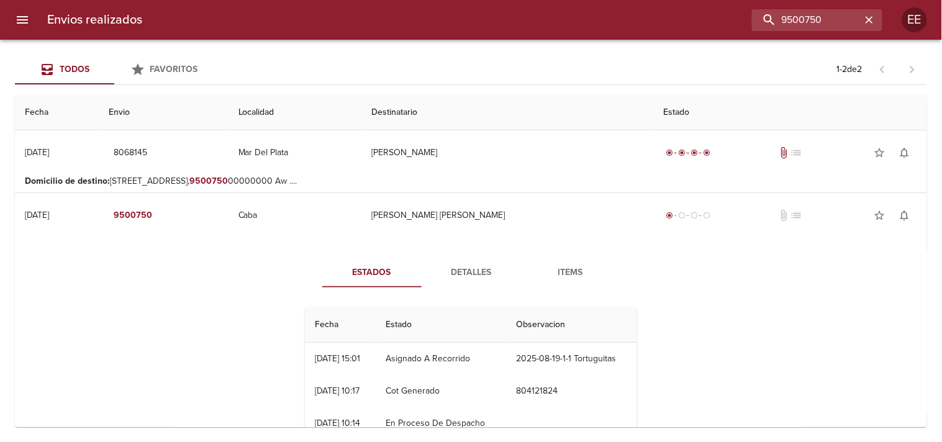
click at [475, 271] on span "Detalles" at bounding box center [471, 273] width 84 height 16
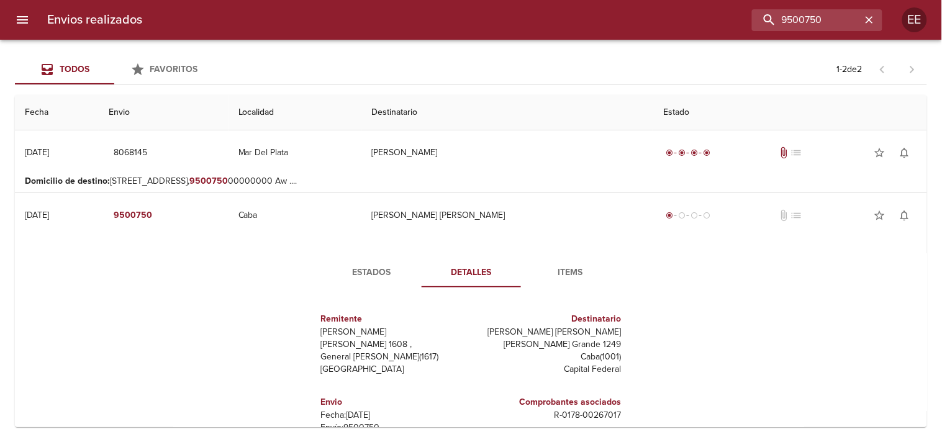
scroll to position [69, 0]
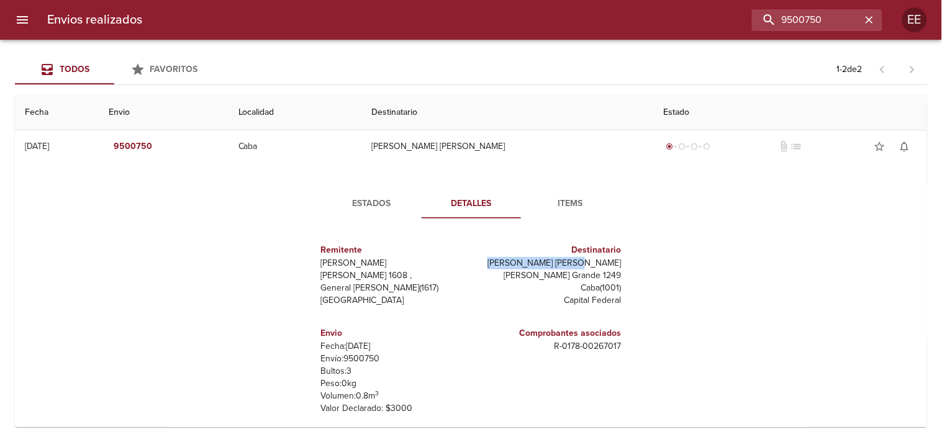
drag, startPoint x: 537, startPoint y: 262, endPoint x: 624, endPoint y: 263, distance: 87.6
click at [624, 263] on div "Remitente Wamaro Tortuguitas [PERSON_NAME] 1608 , General [PERSON_NAME] ( 1617 …" at bounding box center [471, 352] width 342 height 247
copy p "[PERSON_NAME] [PERSON_NAME]"
drag, startPoint x: 619, startPoint y: 27, endPoint x: 567, endPoint y: 34, distance: 53.2
click at [567, 34] on div "Envios realizados 9500750 EE" at bounding box center [471, 20] width 942 height 40
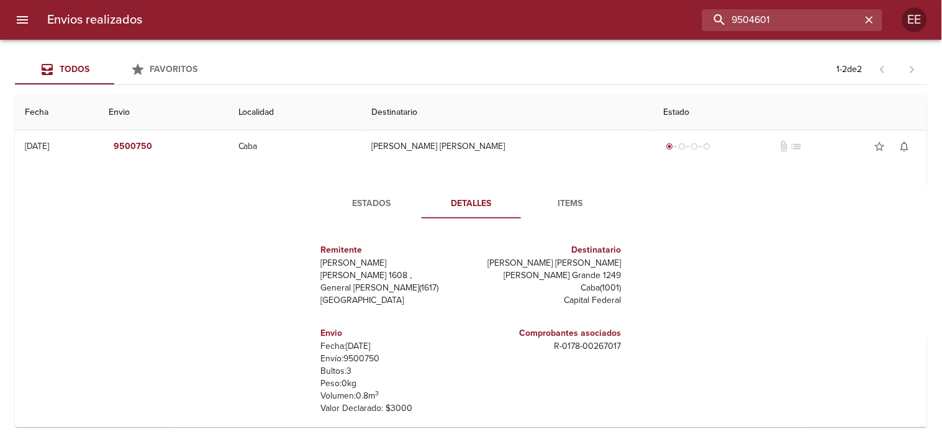
type input "9504601"
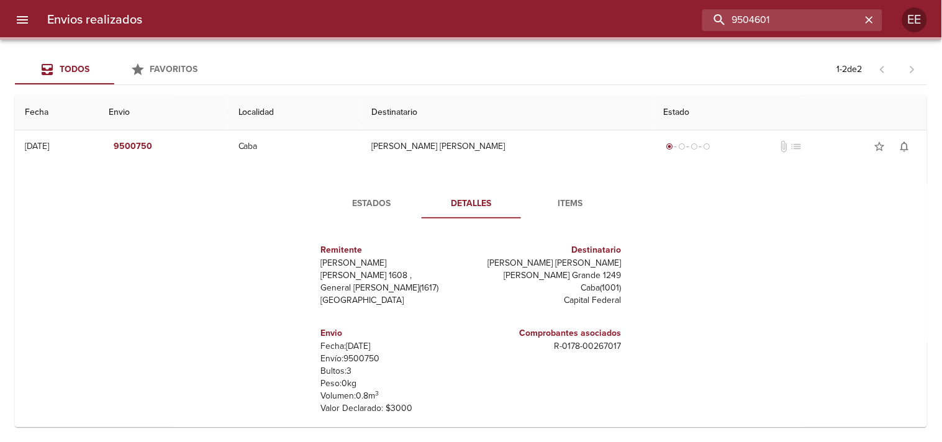
scroll to position [0, 0]
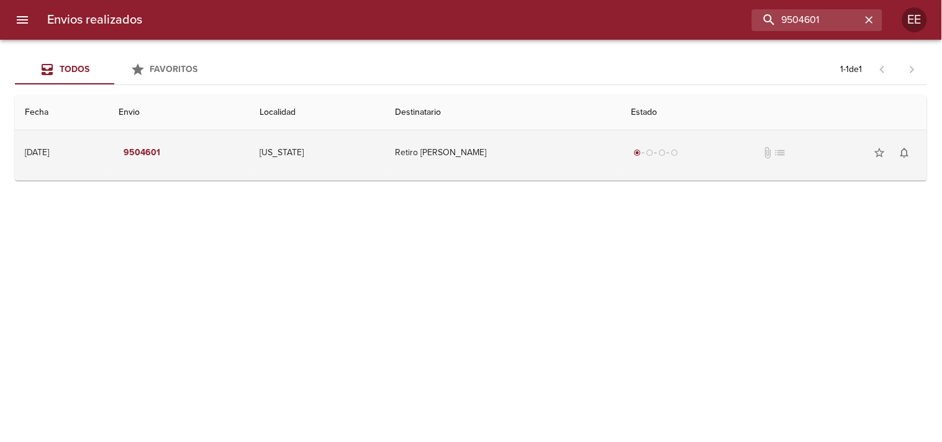
click at [463, 165] on td "Retiro [PERSON_NAME]" at bounding box center [503, 152] width 236 height 45
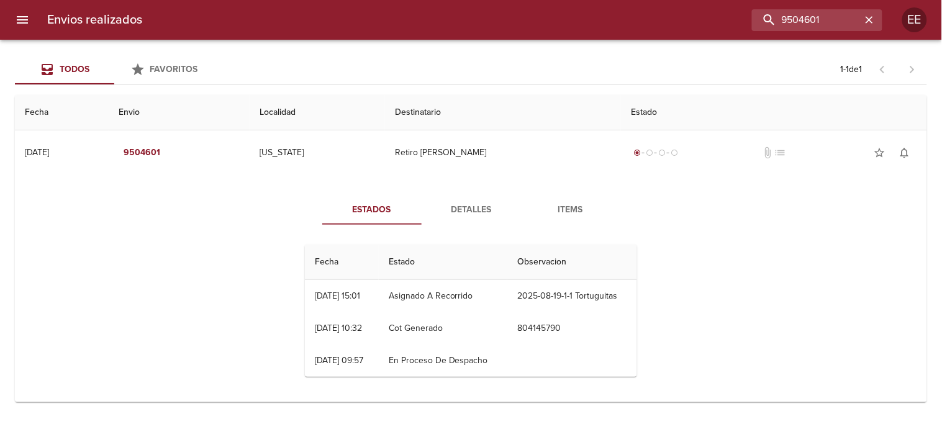
click at [458, 213] on span "Detalles" at bounding box center [471, 211] width 84 height 16
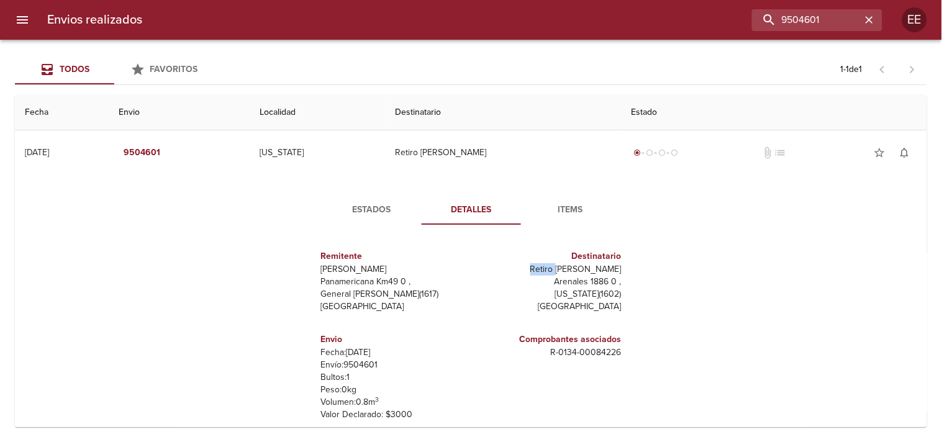
drag, startPoint x: 550, startPoint y: 268, endPoint x: 619, endPoint y: 263, distance: 69.2
click at [619, 263] on div "Destinatario Retiro [PERSON_NAME] [PERSON_NAME] 1886 0 , [US_STATE] ( 1602 ) [G…" at bounding box center [548, 281] width 155 height 83
drag, startPoint x: 564, startPoint y: 263, endPoint x: 550, endPoint y: 276, distance: 18.5
click at [560, 268] on p "Retiro [PERSON_NAME]" at bounding box center [548, 269] width 145 height 12
drag, startPoint x: 551, startPoint y: 270, endPoint x: 629, endPoint y: 267, distance: 77.7
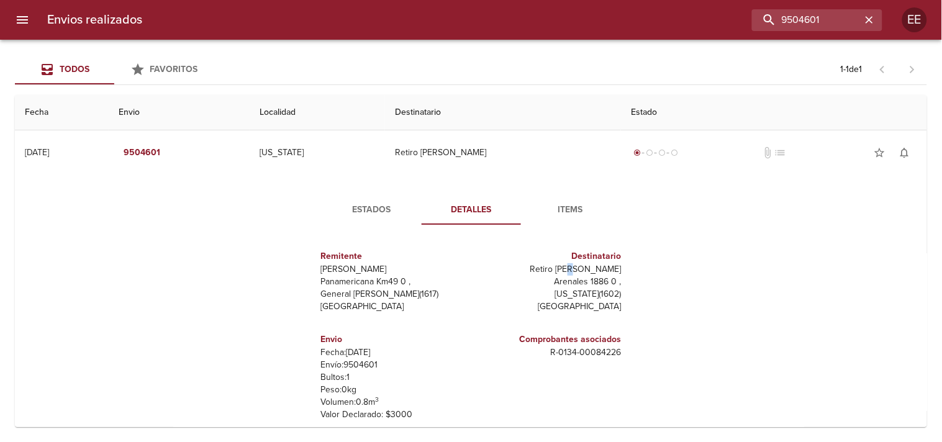
click at [628, 267] on div "Remitente Wamaro Tortuguitas Panamericana Km49 0 , General [PERSON_NAME] ( 1617…" at bounding box center [471, 358] width 342 height 247
copy p "[PERSON_NAME]"
click at [808, 22] on input "9504601" at bounding box center [782, 20] width 159 height 22
type input "9499680"
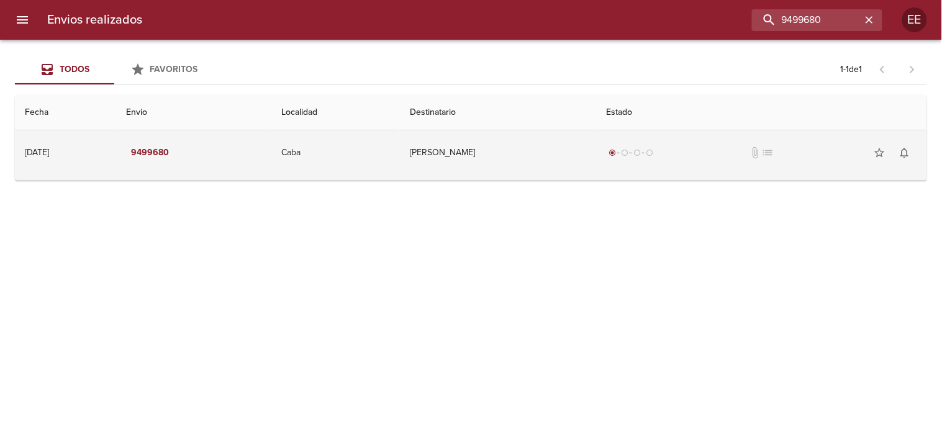
click at [499, 158] on td "[PERSON_NAME]" at bounding box center [498, 152] width 196 height 45
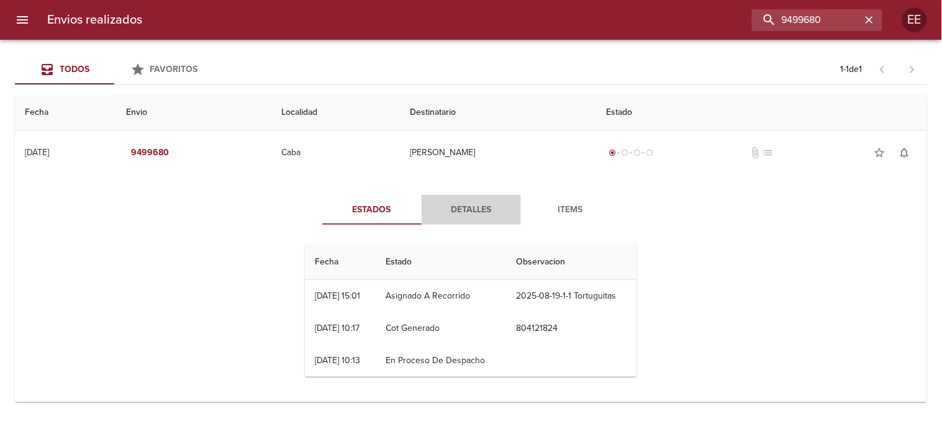
click at [448, 207] on span "Detalles" at bounding box center [471, 211] width 84 height 16
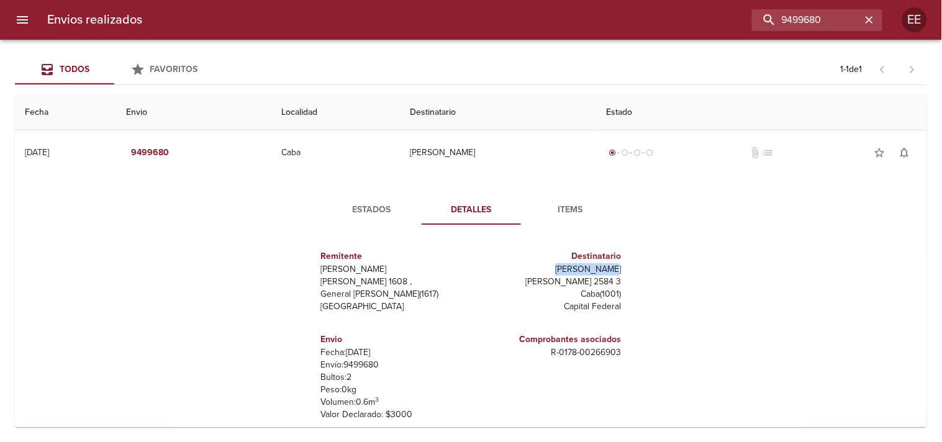
drag, startPoint x: 560, startPoint y: 267, endPoint x: 629, endPoint y: 267, distance: 69.0
click at [629, 267] on div "Remitente Wamaro Tortuguitas Raul [STREET_ADDRESS][PERSON_NAME] Destinatario [P…" at bounding box center [471, 359] width 342 height 248
copy p "[PERSON_NAME]"
click at [796, 19] on input "9499680" at bounding box center [782, 20] width 159 height 22
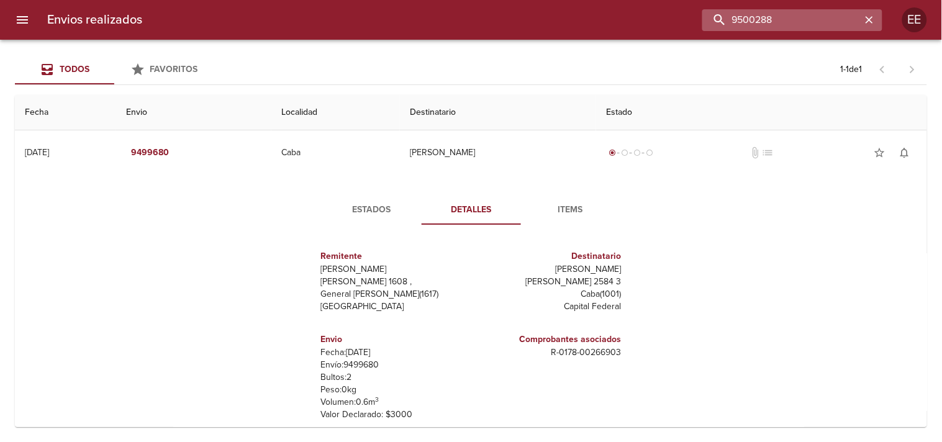
type input "9500288"
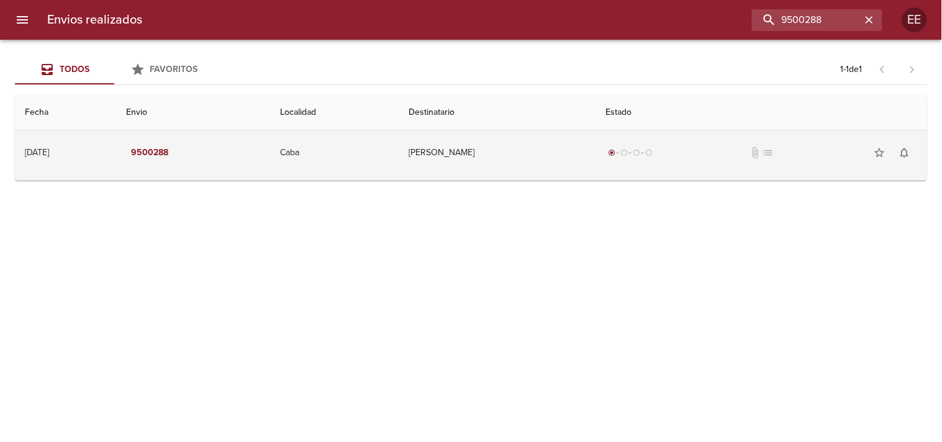
click at [469, 143] on td "[PERSON_NAME]" at bounding box center [497, 152] width 197 height 45
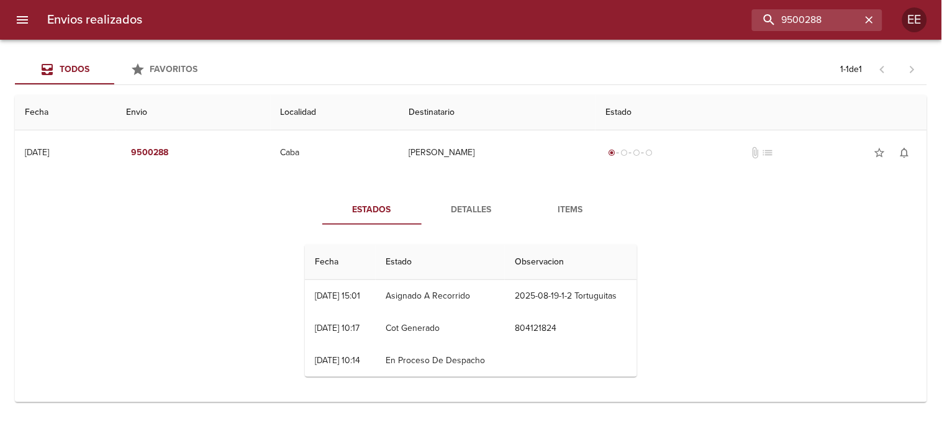
click at [474, 203] on span "Detalles" at bounding box center [471, 211] width 84 height 16
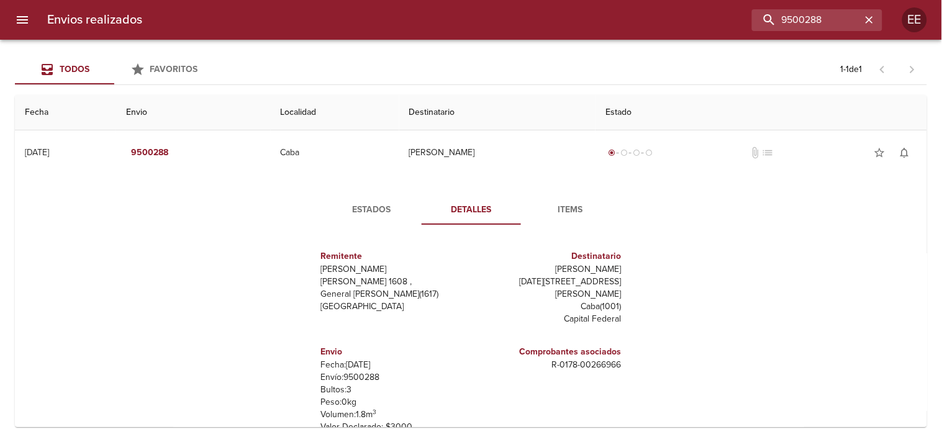
drag, startPoint x: 547, startPoint y: 268, endPoint x: 642, endPoint y: 271, distance: 94.5
click at [642, 271] on div "Estados Detalles Items Remitente Wamaro Tortuguitas [PERSON_NAME] 1608 , Genera…" at bounding box center [471, 339] width 360 height 288
copy p "[PERSON_NAME]"
drag, startPoint x: 526, startPoint y: 360, endPoint x: 589, endPoint y: 362, distance: 63.4
click at [617, 357] on div "Comprobantes asociados R - 0178 - 00266966" at bounding box center [548, 389] width 155 height 108
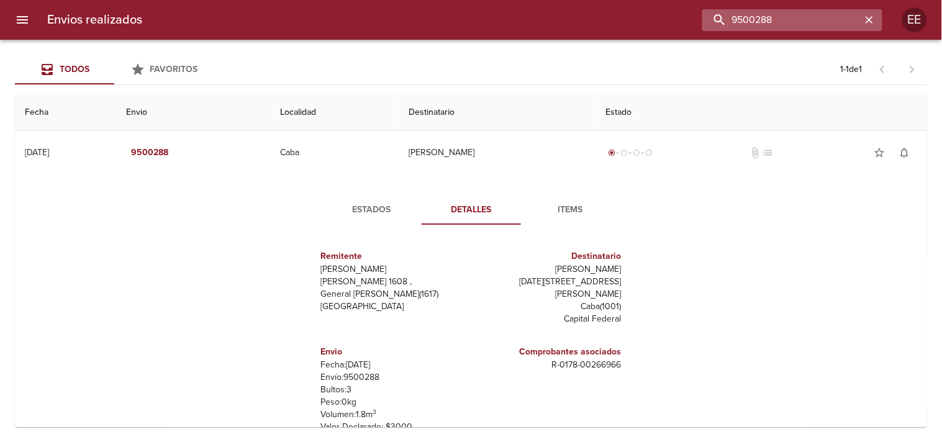
click at [790, 19] on input "9500288" at bounding box center [782, 20] width 159 height 22
type input "9505642"
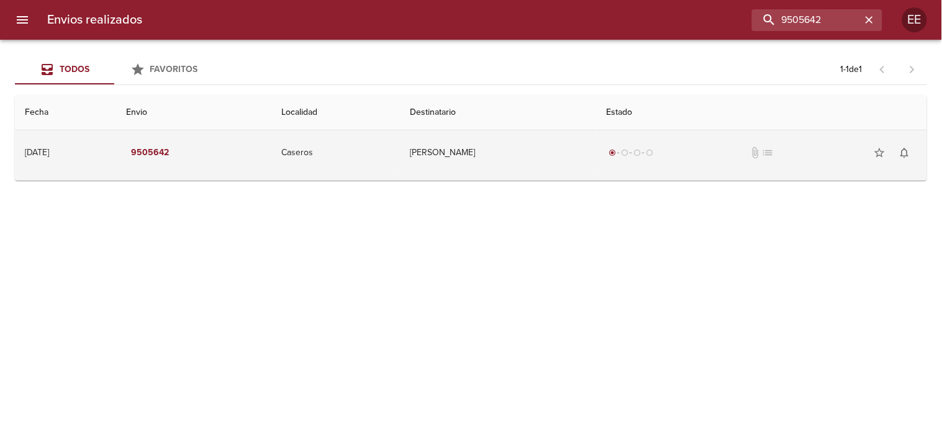
click at [509, 149] on td "[PERSON_NAME]" at bounding box center [498, 152] width 196 height 45
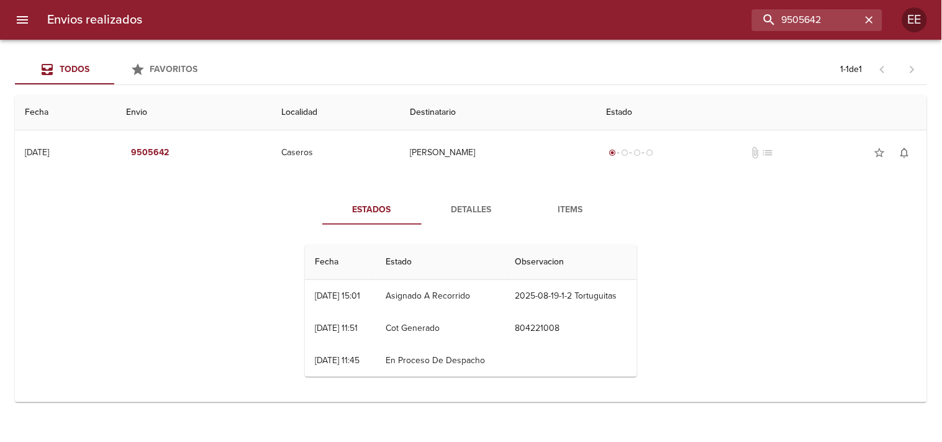
click at [456, 209] on span "Detalles" at bounding box center [471, 211] width 84 height 16
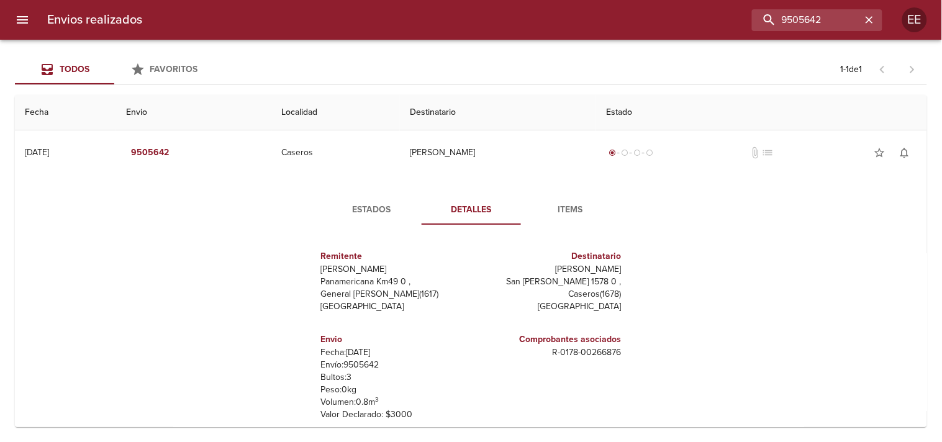
drag, startPoint x: 529, startPoint y: 272, endPoint x: 621, endPoint y: 268, distance: 92.0
click at [621, 268] on div "Destinatario [PERSON_NAME] San [PERSON_NAME] 1578 0 , [GEOGRAPHIC_DATA] ( 1678 …" at bounding box center [548, 281] width 155 height 83
drag, startPoint x: 541, startPoint y: 363, endPoint x: 539, endPoint y: 357, distance: 6.7
click at [541, 362] on div "Comprobantes asociados R - 0178 - 00266876" at bounding box center [548, 346] width 145 height 36
drag, startPoint x: 545, startPoint y: 355, endPoint x: 622, endPoint y: 355, distance: 77.6
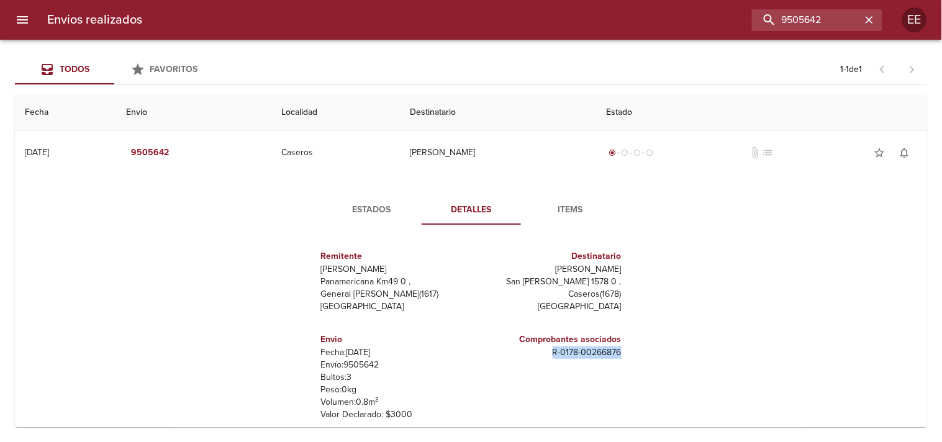
click at [630, 355] on div "Remitente Wamaro Tortuguitas Panamericana Km49 0 , General [PERSON_NAME] ( 1617…" at bounding box center [471, 358] width 342 height 247
click at [804, 12] on input "9505642" at bounding box center [782, 20] width 159 height 22
type input "9504552"
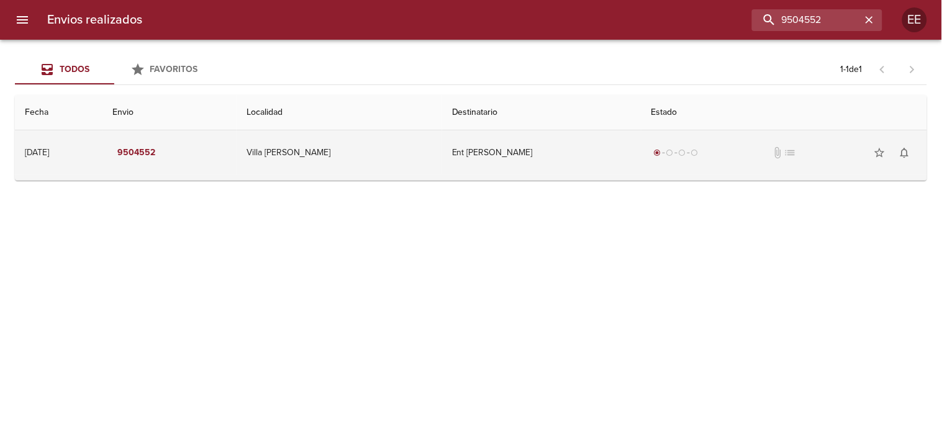
click at [511, 163] on td "Ent [PERSON_NAME]" at bounding box center [541, 152] width 199 height 45
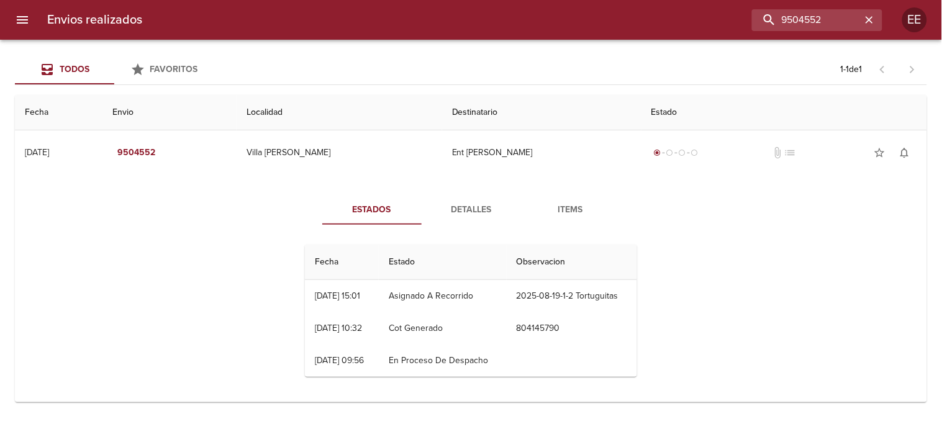
click at [446, 207] on span "Detalles" at bounding box center [471, 211] width 84 height 16
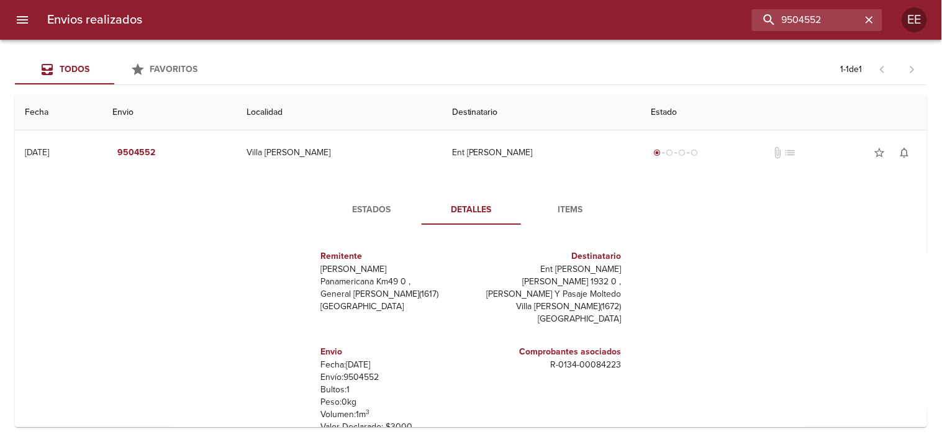
drag, startPoint x: 526, startPoint y: 269, endPoint x: 616, endPoint y: 269, distance: 90.1
click at [616, 269] on div "Remitente Wamaro Tortuguitas Panamericana Km49 0 , General [PERSON_NAME] ( 1617…" at bounding box center [471, 359] width 342 height 248
drag, startPoint x: 826, startPoint y: 19, endPoint x: 634, endPoint y: 17, distance: 192.0
click at [634, 17] on div "9504552" at bounding box center [517, 20] width 730 height 22
type input "9505701"
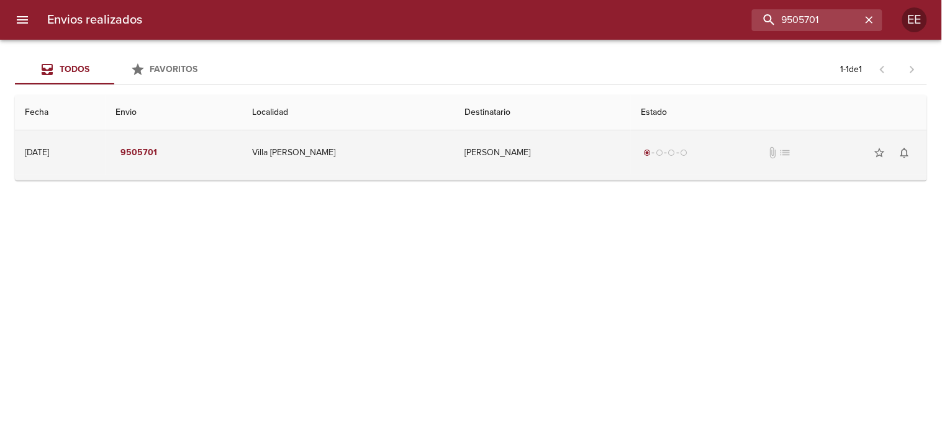
click at [522, 152] on td "[PERSON_NAME]" at bounding box center [543, 152] width 176 height 45
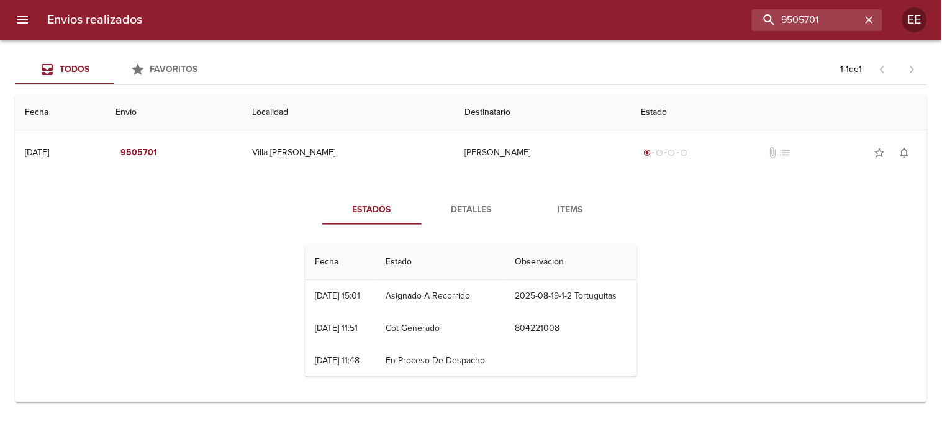
click at [466, 207] on span "Detalles" at bounding box center [471, 211] width 84 height 16
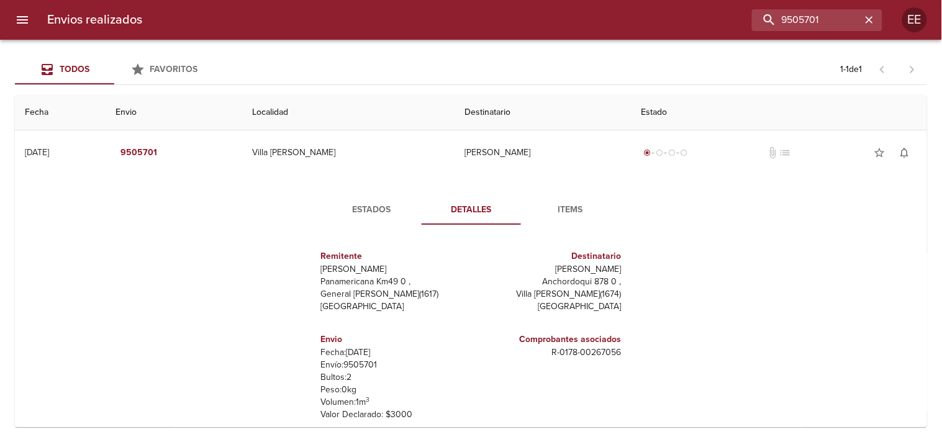
drag, startPoint x: 537, startPoint y: 268, endPoint x: 622, endPoint y: 268, distance: 85.7
click at [622, 268] on div "Remitente Wamaro Tortuguitas Panamericana Km49 0 , General [PERSON_NAME] ( 1617…" at bounding box center [471, 358] width 342 height 247
drag, startPoint x: 532, startPoint y: 350, endPoint x: 643, endPoint y: 351, distance: 111.2
click at [643, 351] on div "Estados Detalles Items Remitente Wamaro Tortuguitas Panamericana Km49 0 , Gener…" at bounding box center [471, 338] width 360 height 287
drag, startPoint x: 831, startPoint y: 25, endPoint x: 581, endPoint y: 25, distance: 250.3
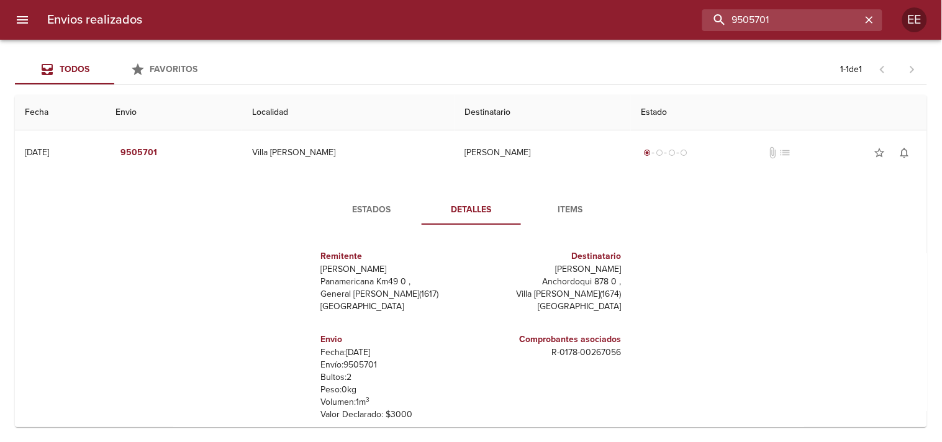
click at [581, 25] on div "9505701" at bounding box center [517, 20] width 730 height 22
type input "9499265"
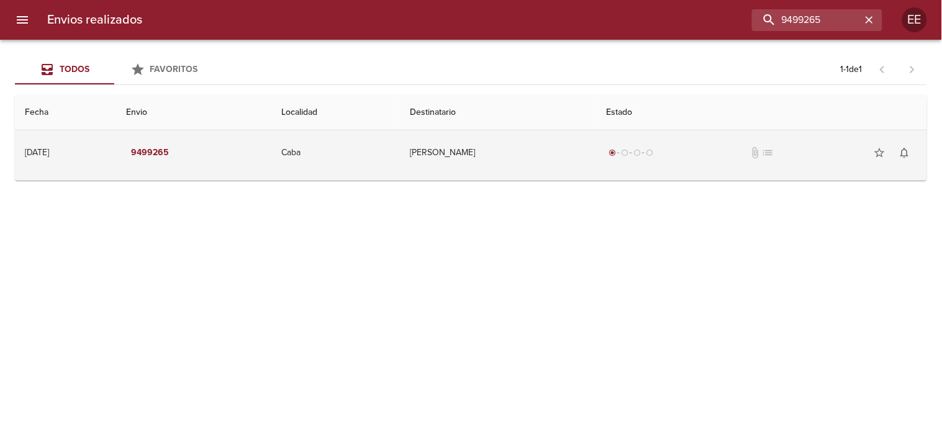
click at [485, 141] on td "[PERSON_NAME]" at bounding box center [498, 152] width 196 height 45
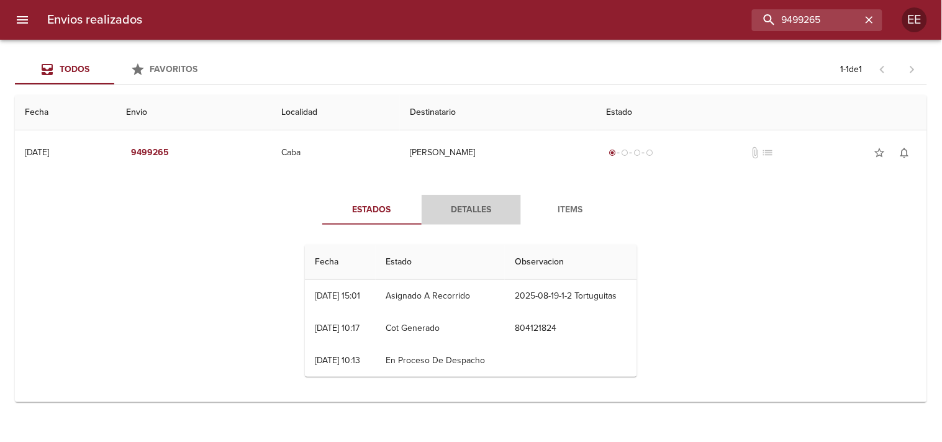
click at [469, 214] on span "Detalles" at bounding box center [471, 211] width 84 height 16
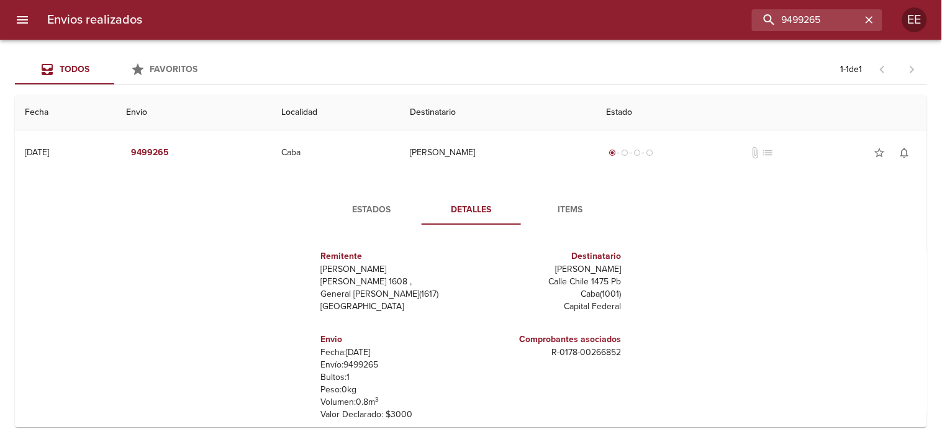
drag, startPoint x: 510, startPoint y: 268, endPoint x: 613, endPoint y: 274, distance: 103.3
click at [616, 275] on p "[PERSON_NAME]" at bounding box center [548, 269] width 145 height 12
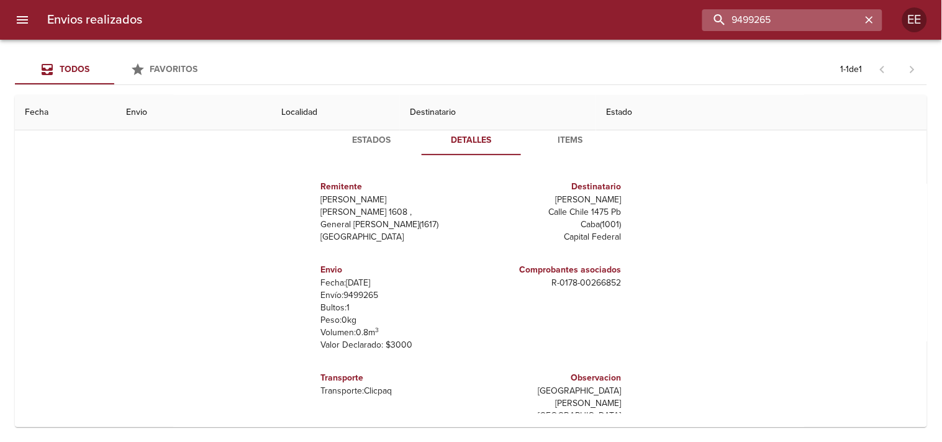
click at [783, 20] on input "9499265" at bounding box center [782, 20] width 159 height 22
type input "9500809"
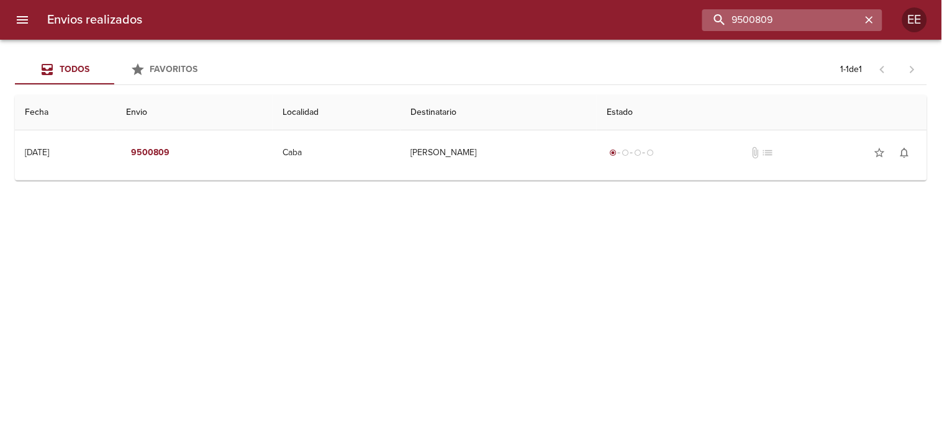
scroll to position [0, 0]
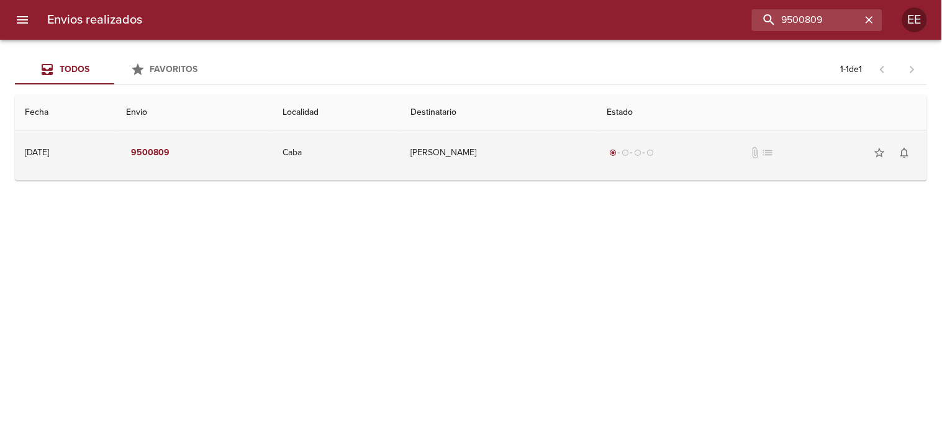
click at [518, 160] on td "[PERSON_NAME]" at bounding box center [499, 152] width 196 height 45
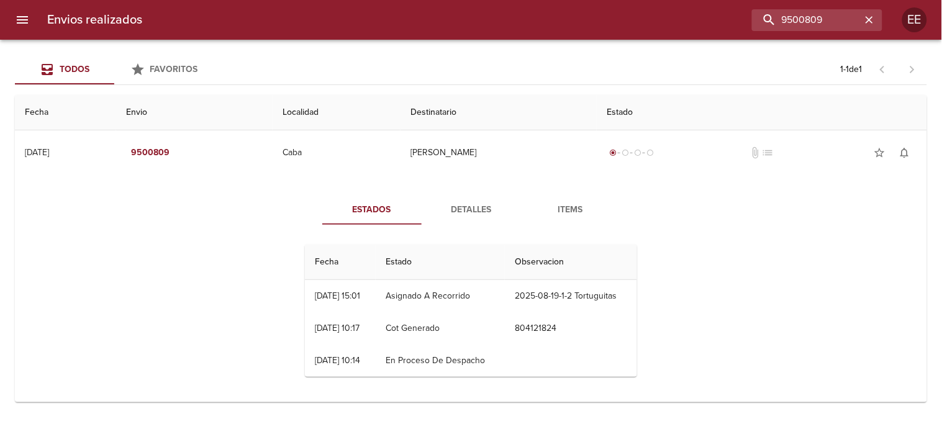
click at [455, 212] on span "Detalles" at bounding box center [471, 211] width 84 height 16
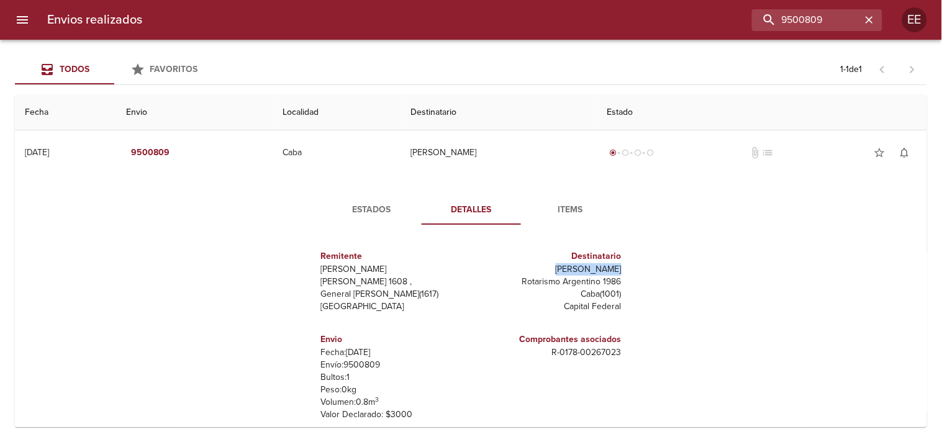
drag, startPoint x: 552, startPoint y: 270, endPoint x: 624, endPoint y: 268, distance: 72.7
click at [624, 268] on div "Remitente Wamaro Tortuguitas [PERSON_NAME] 1608 , General [PERSON_NAME] ( 1617 …" at bounding box center [471, 359] width 342 height 248
click at [808, 20] on input "9500809" at bounding box center [782, 20] width 159 height 22
type input "9502924"
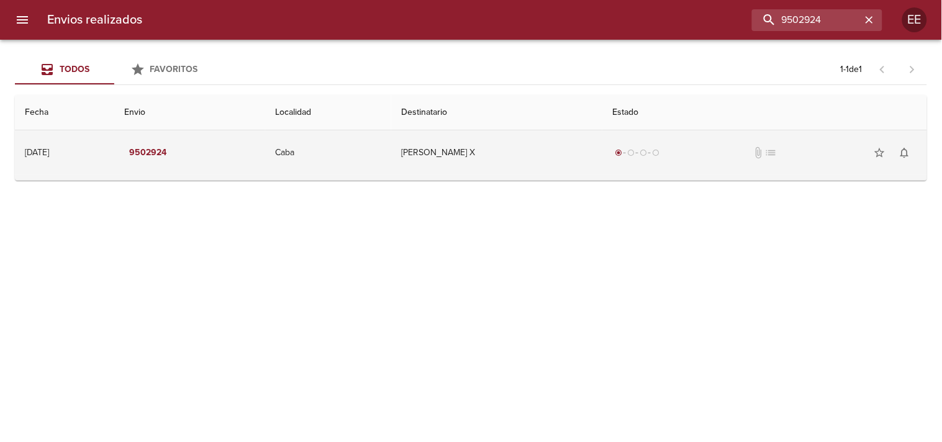
click at [391, 165] on td "Caba" at bounding box center [328, 152] width 126 height 45
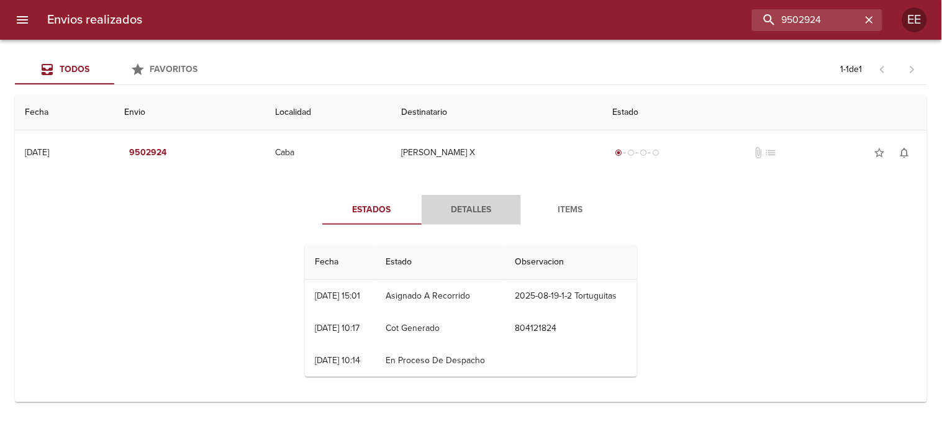
click at [485, 216] on span "Detalles" at bounding box center [471, 211] width 84 height 16
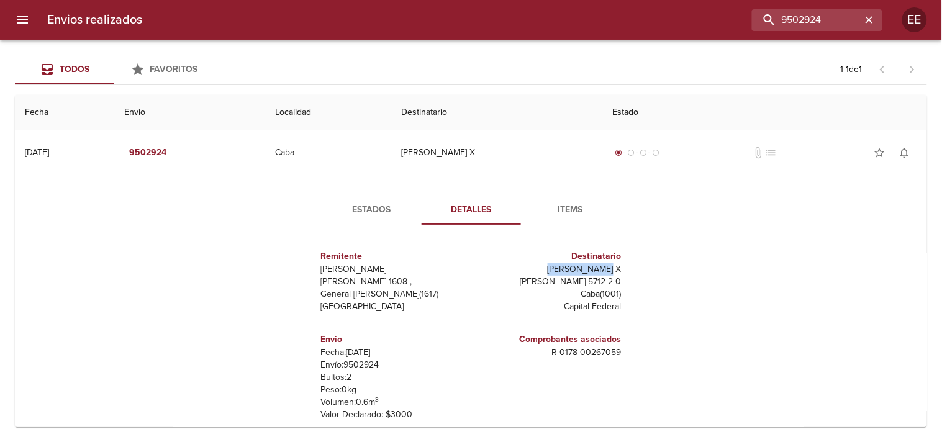
drag, startPoint x: 560, startPoint y: 272, endPoint x: 613, endPoint y: 269, distance: 53.5
click at [613, 269] on p "[PERSON_NAME] X" at bounding box center [548, 269] width 145 height 12
click at [808, 22] on input "9502924" at bounding box center [782, 20] width 159 height 22
type input "9500308"
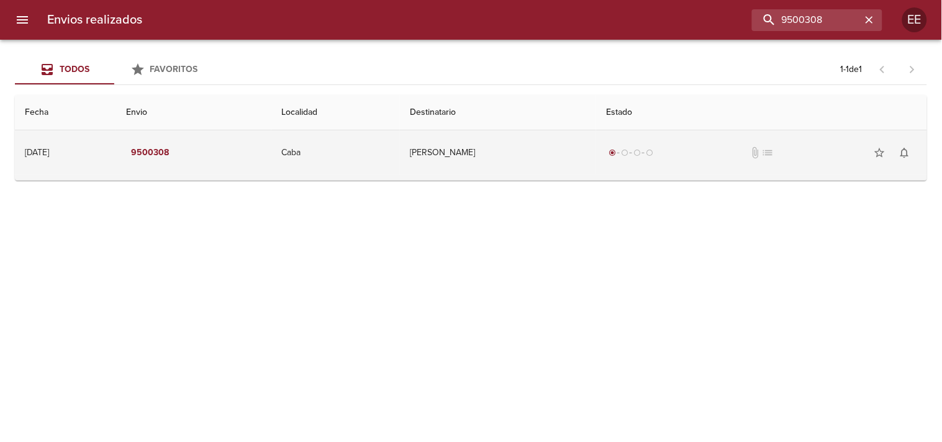
click at [400, 145] on td "Caba" at bounding box center [335, 152] width 129 height 45
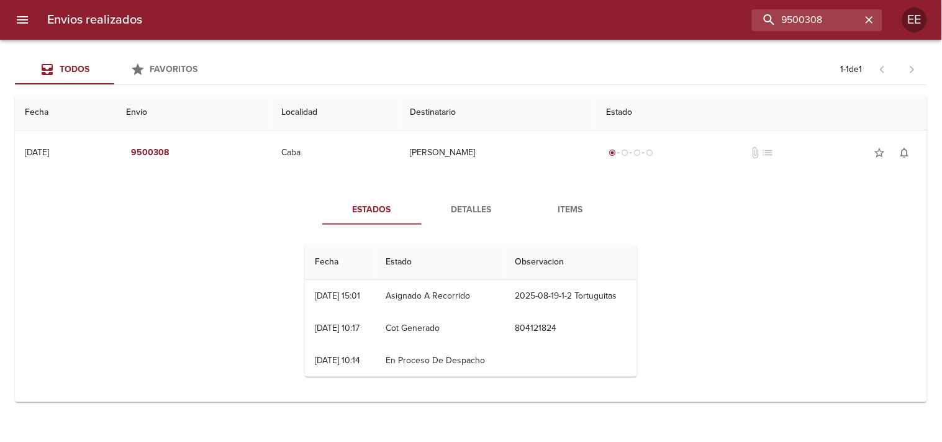
click at [456, 203] on span "Detalles" at bounding box center [471, 211] width 84 height 16
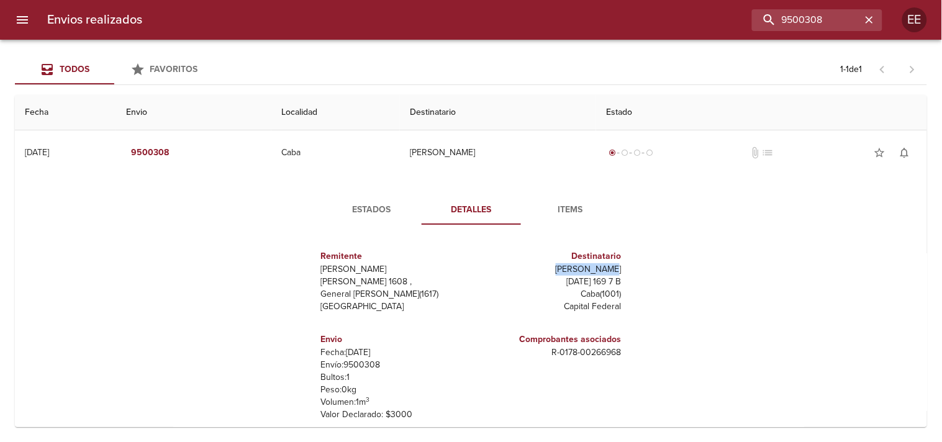
drag, startPoint x: 563, startPoint y: 267, endPoint x: 622, endPoint y: 270, distance: 58.5
click at [629, 268] on div "Remitente Wamaro Tortuguitas Raul [STREET_ADDRESS][PERSON_NAME] Destinatario [P…" at bounding box center [471, 358] width 342 height 247
drag, startPoint x: 536, startPoint y: 355, endPoint x: 655, endPoint y: 350, distance: 119.4
click at [655, 350] on div "Estados Detalles Items Remitente [PERSON_NAME] [PERSON_NAME] 1608 , General [PE…" at bounding box center [471, 338] width 893 height 317
click at [831, 11] on input "9500308" at bounding box center [782, 20] width 159 height 22
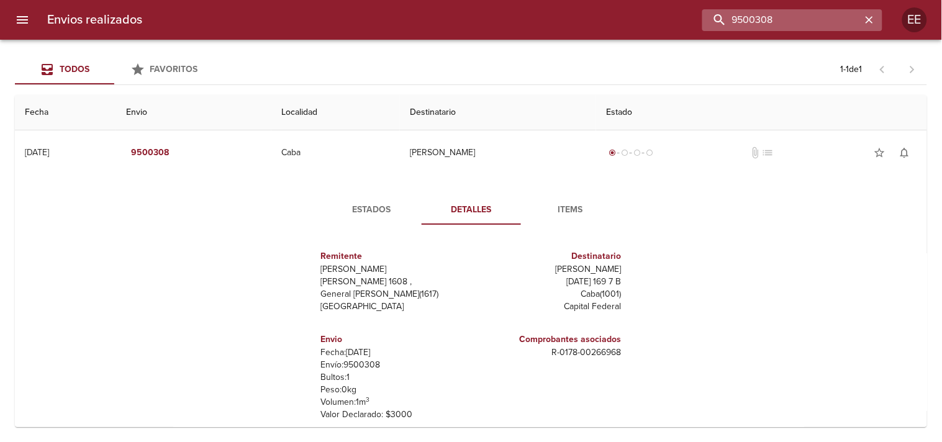
click at [831, 11] on input "9500308" at bounding box center [782, 20] width 159 height 22
type input "9500318"
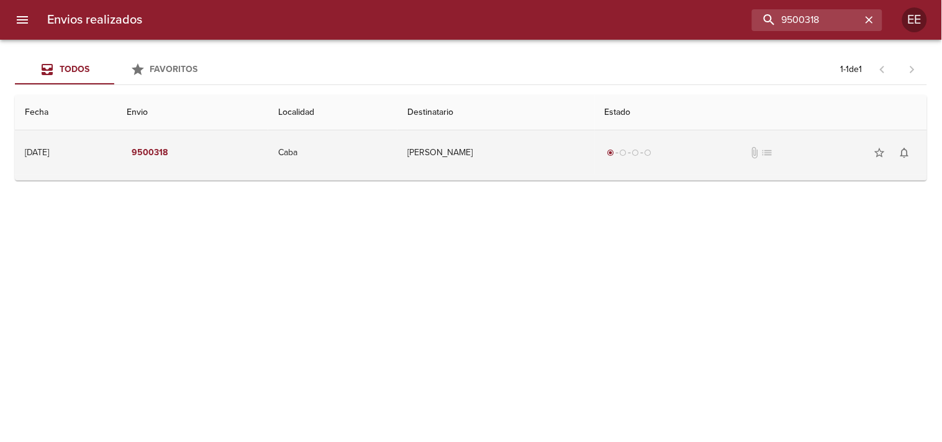
click at [498, 158] on td "[PERSON_NAME]" at bounding box center [497, 152] width 198 height 45
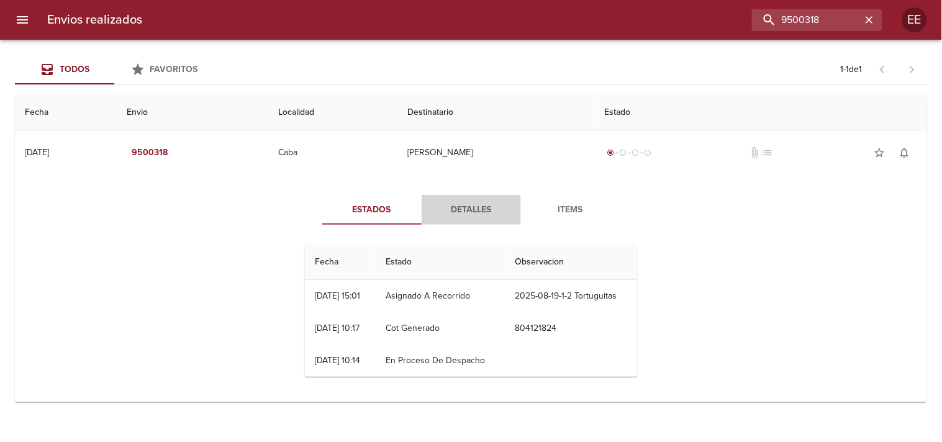
click at [463, 214] on span "Detalles" at bounding box center [471, 211] width 84 height 16
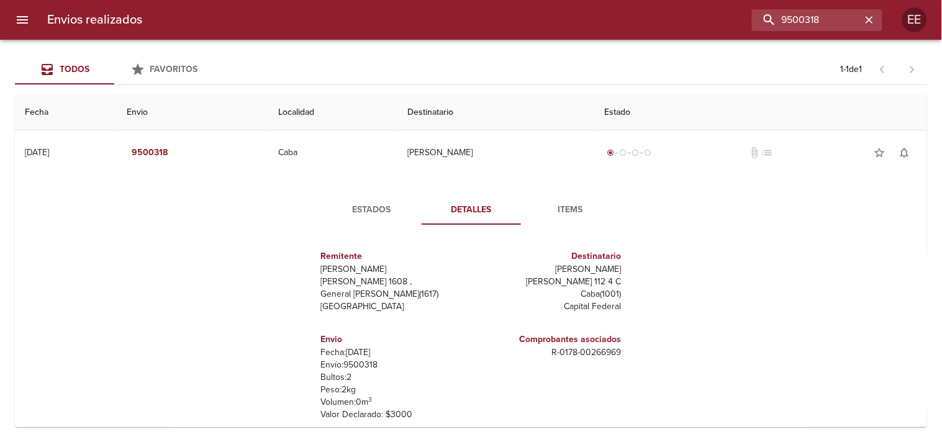
drag, startPoint x: 549, startPoint y: 271, endPoint x: 619, endPoint y: 268, distance: 69.6
click at [619, 268] on div "Destinatario [PERSON_NAME] Bruno [STREET_ADDRESS]" at bounding box center [548, 281] width 155 height 83
click at [783, 22] on input "9500318" at bounding box center [782, 20] width 159 height 22
type input "9499781"
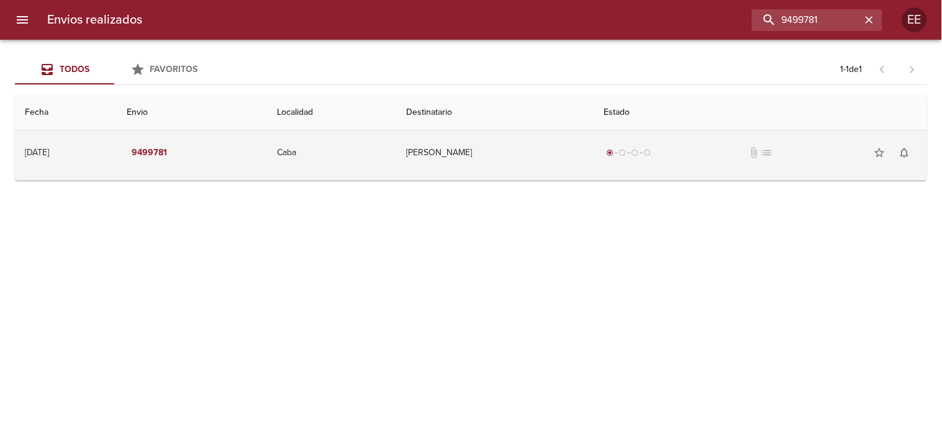
click at [473, 151] on td "[PERSON_NAME]" at bounding box center [496, 152] width 198 height 45
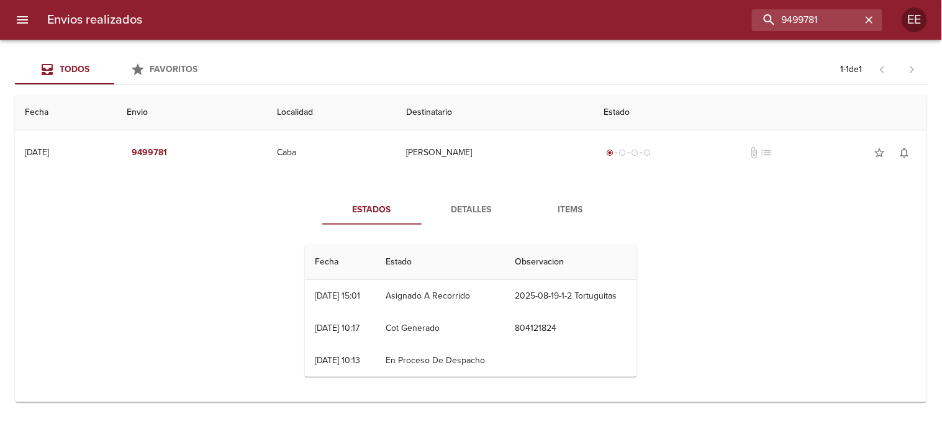
click at [472, 203] on span "Detalles" at bounding box center [471, 211] width 84 height 16
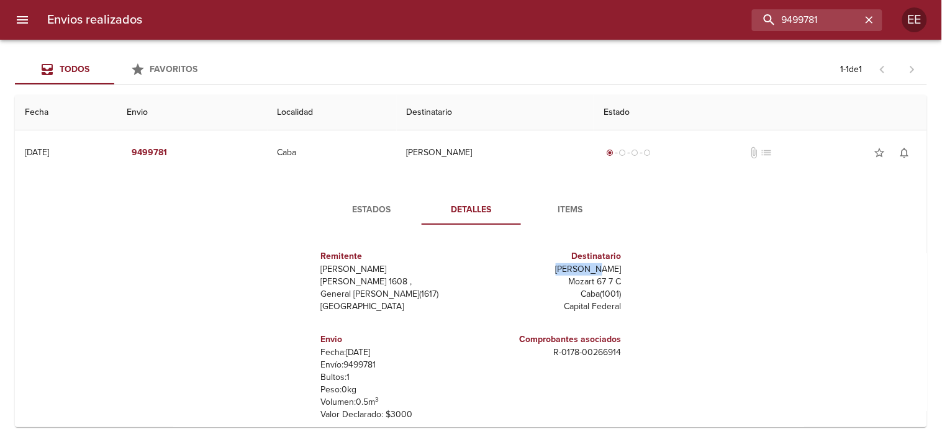
drag, startPoint x: 570, startPoint y: 268, endPoint x: 594, endPoint y: 294, distance: 35.6
click at [619, 270] on div "Destinatario Mele Juan [STREET_ADDRESS]" at bounding box center [548, 281] width 155 height 83
drag, startPoint x: 840, startPoint y: 22, endPoint x: 589, endPoint y: 20, distance: 251.0
click at [589, 20] on div "9499781" at bounding box center [517, 20] width 730 height 22
type input "9503048"
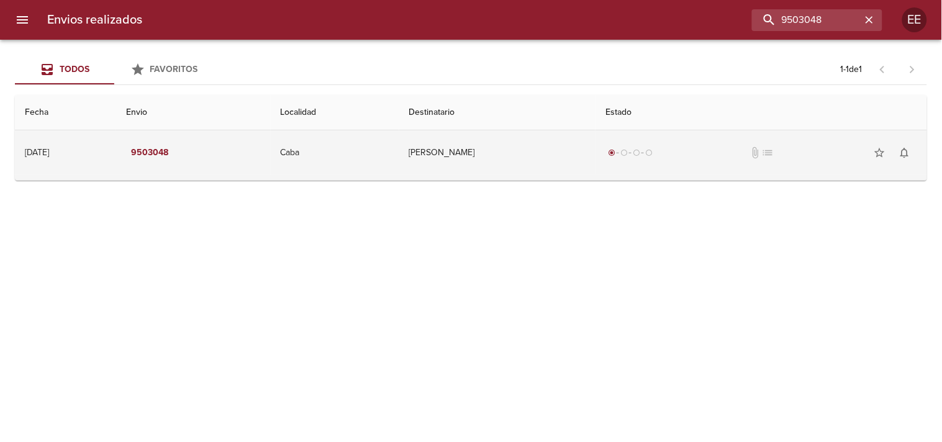
click at [467, 162] on td "[PERSON_NAME]" at bounding box center [497, 152] width 197 height 45
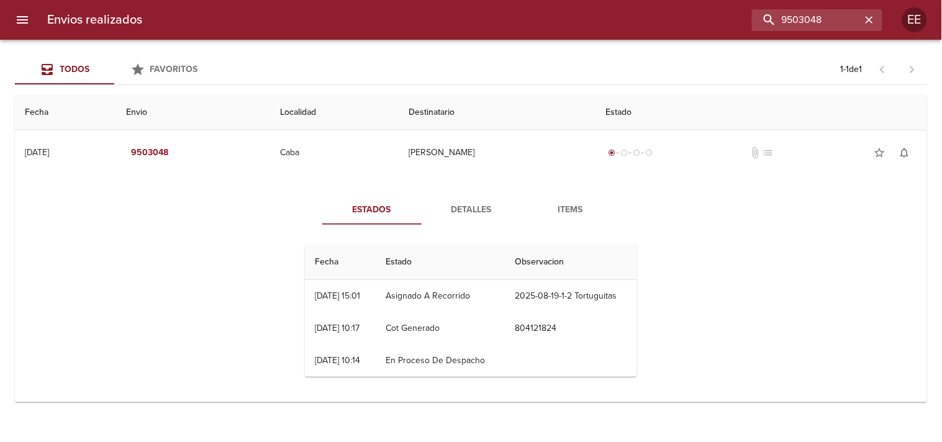
click at [462, 211] on span "Detalles" at bounding box center [471, 211] width 84 height 16
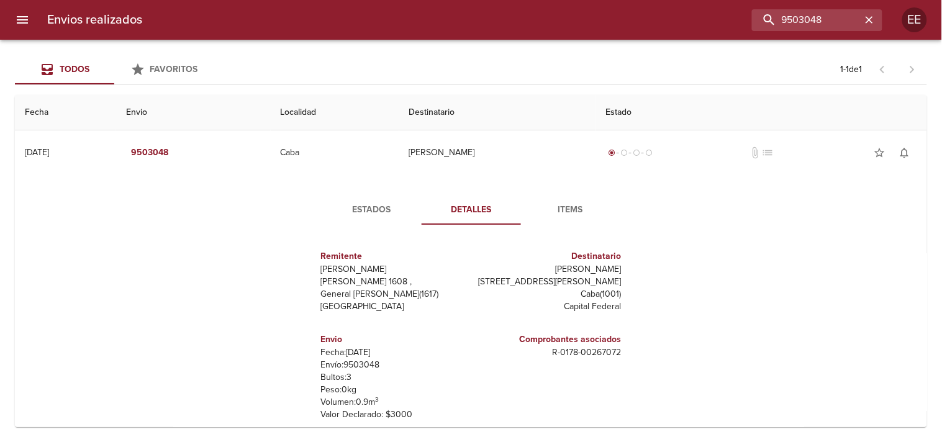
drag, startPoint x: 547, startPoint y: 270, endPoint x: 604, endPoint y: 270, distance: 57.8
click at [608, 270] on p "[PERSON_NAME]" at bounding box center [548, 269] width 145 height 12
drag, startPoint x: 776, startPoint y: 19, endPoint x: 632, endPoint y: 19, distance: 144.7
click at [632, 19] on div "9503048" at bounding box center [517, 20] width 730 height 22
click at [778, 22] on input "buscar" at bounding box center [782, 20] width 159 height 22
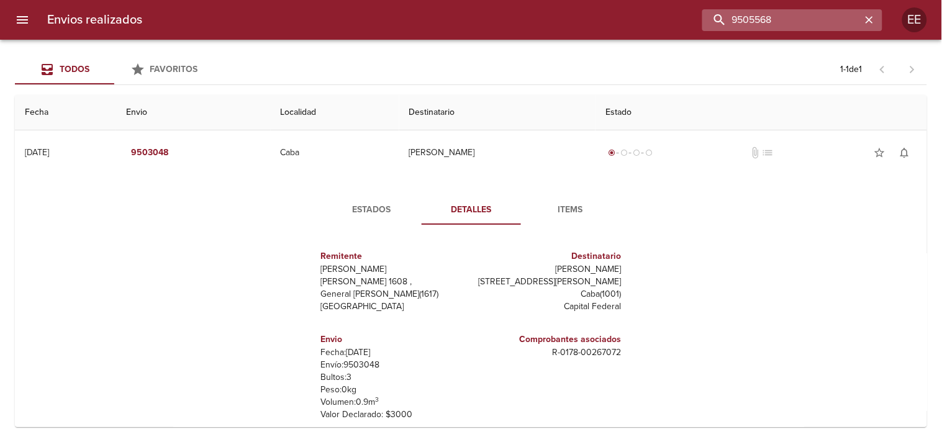
type input "9505568"
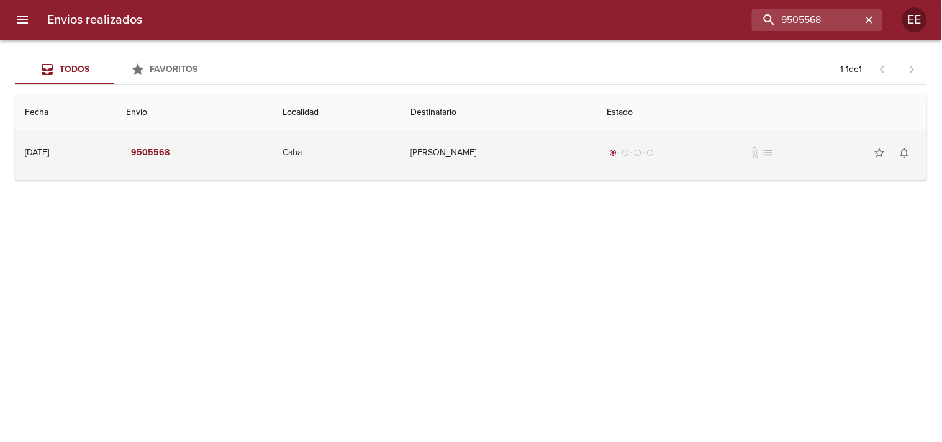
click at [476, 145] on td "[PERSON_NAME]" at bounding box center [499, 152] width 196 height 45
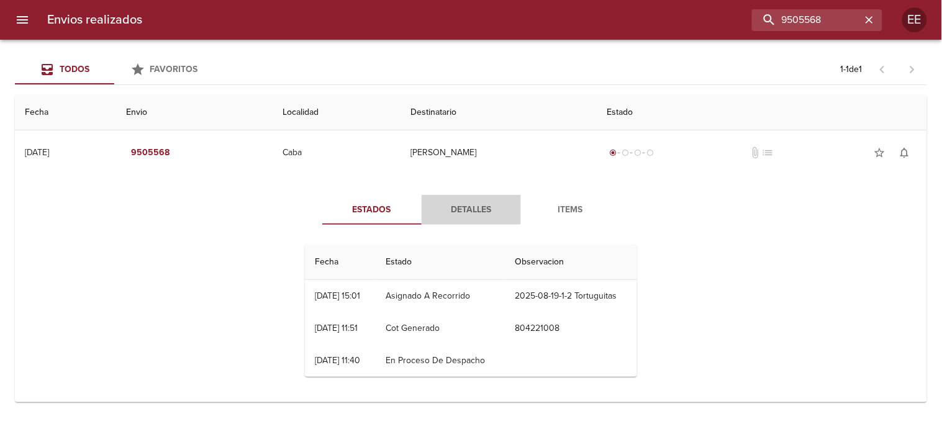
click at [491, 203] on span "Detalles" at bounding box center [471, 211] width 84 height 16
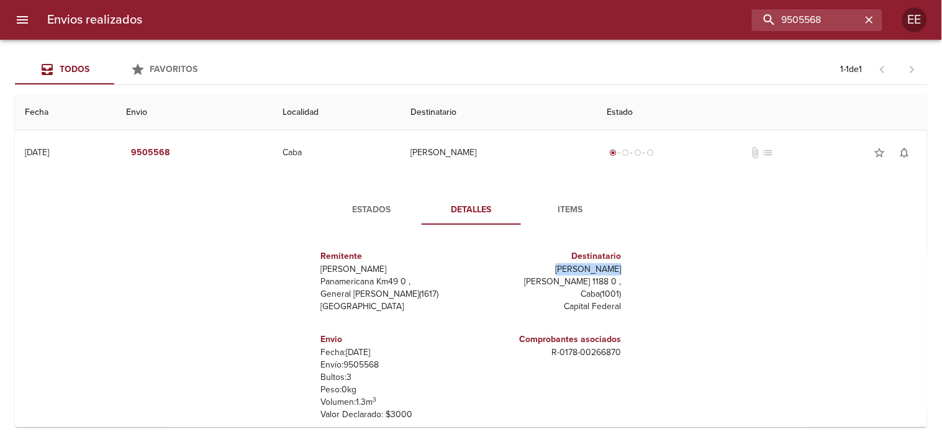
drag, startPoint x: 555, startPoint y: 271, endPoint x: 648, endPoint y: 268, distance: 93.2
click at [648, 268] on div "Estados Detalles Items Remitente Wamaro Tortuguitas Panamericana Km49 0 , Gener…" at bounding box center [471, 338] width 893 height 317
click at [780, 23] on input "9505568" at bounding box center [782, 20] width 159 height 22
type input "9503204"
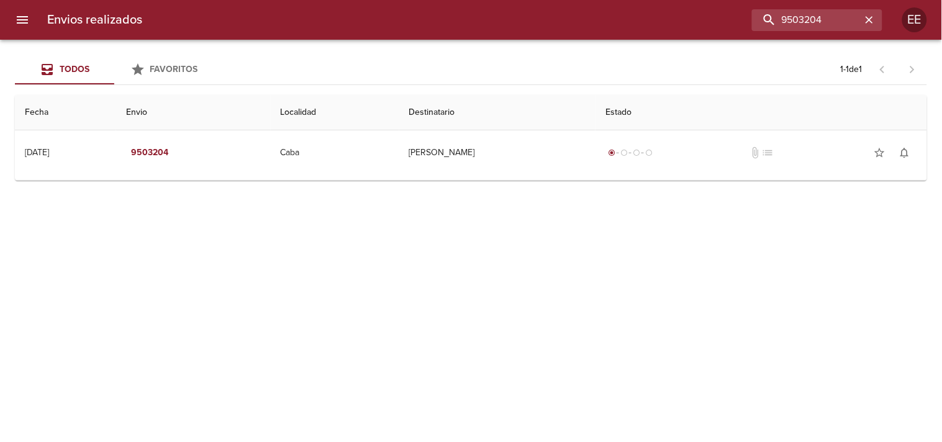
click at [498, 177] on td "Guia : 9503204" at bounding box center [471, 177] width 913 height 5
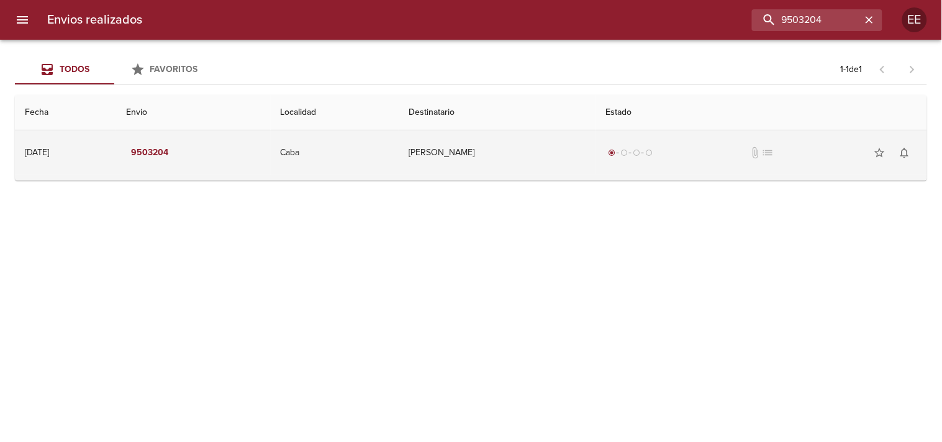
click at [494, 162] on td "[PERSON_NAME]" at bounding box center [497, 152] width 197 height 45
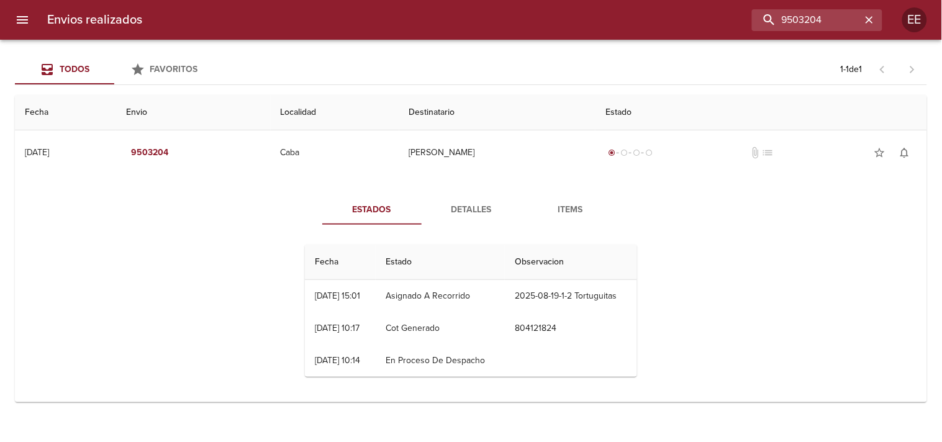
click at [469, 198] on button "Detalles" at bounding box center [471, 210] width 99 height 30
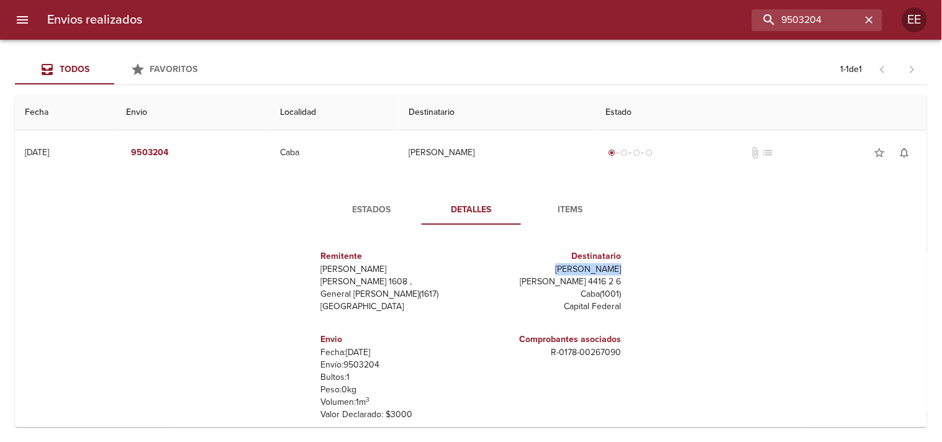
drag, startPoint x: 564, startPoint y: 269, endPoint x: 630, endPoint y: 268, distance: 66.5
click at [630, 268] on div "Remitente Wamaro Tortuguitas Raul [STREET_ADDRESS][PERSON_NAME] Destinatario [P…" at bounding box center [471, 358] width 342 height 247
drag, startPoint x: 824, startPoint y: 16, endPoint x: 628, endPoint y: 14, distance: 196.3
click at [628, 14] on div "9503204" at bounding box center [517, 20] width 730 height 22
type input "9500257"
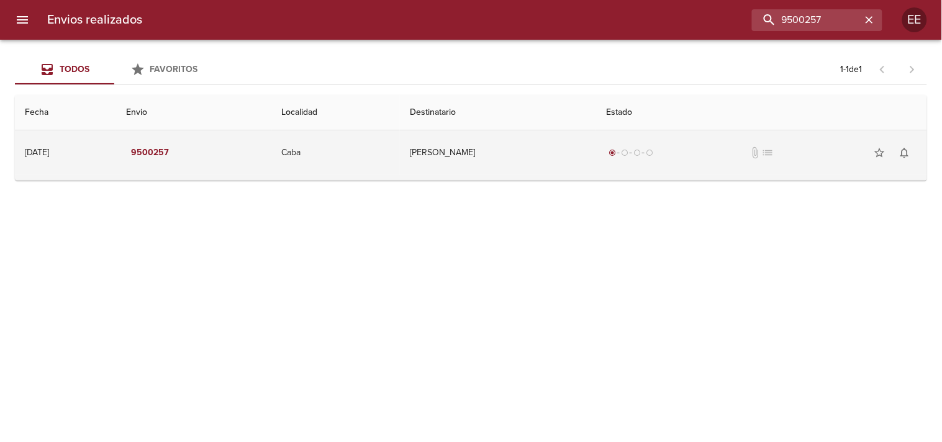
click at [499, 154] on td "[PERSON_NAME]" at bounding box center [498, 152] width 196 height 45
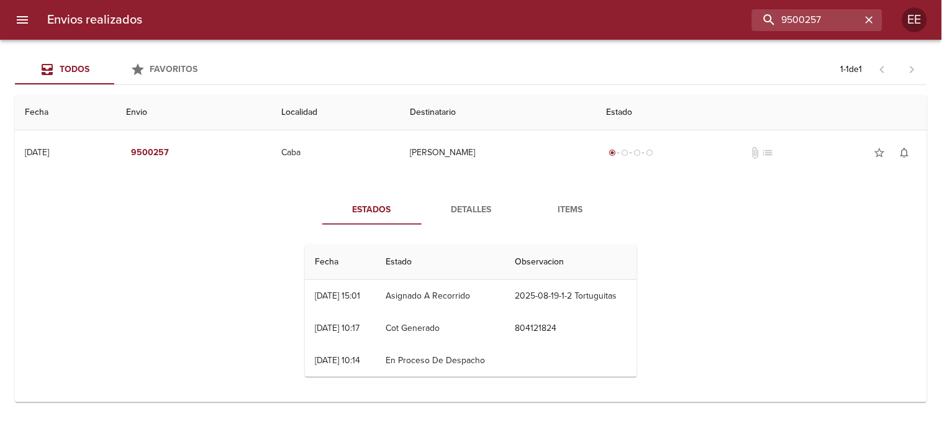
click at [473, 215] on span "Detalles" at bounding box center [471, 211] width 84 height 16
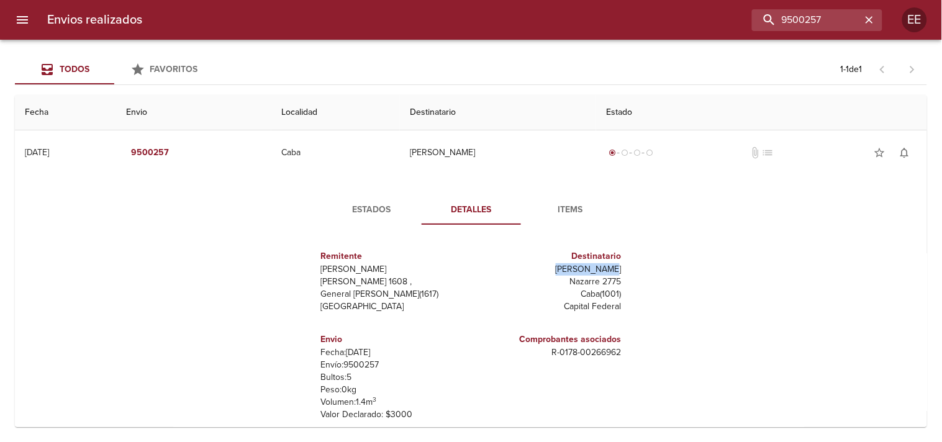
drag, startPoint x: 597, startPoint y: 271, endPoint x: 619, endPoint y: 271, distance: 21.7
click at [619, 271] on div "Destinatario [PERSON_NAME] 2775 Caba ( 1001 ) Capital Federal" at bounding box center [548, 281] width 155 height 83
click at [809, 14] on input "9500257" at bounding box center [782, 20] width 159 height 22
type input "9503006"
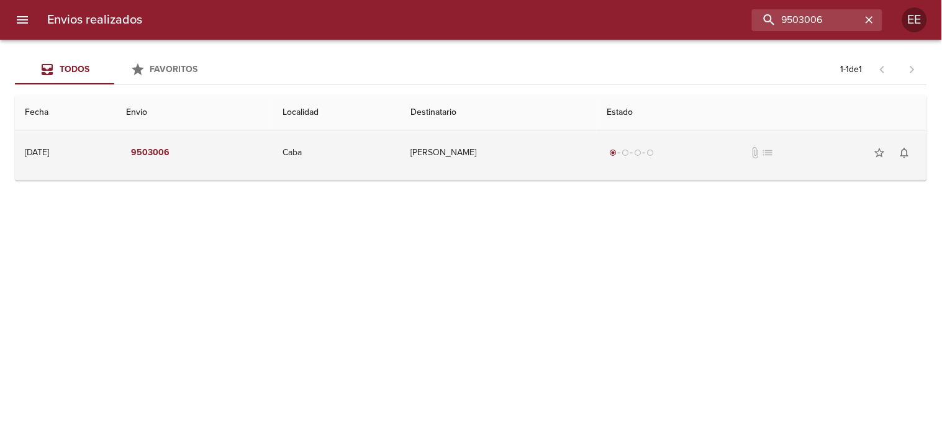
click at [468, 162] on td "[PERSON_NAME]" at bounding box center [499, 152] width 196 height 45
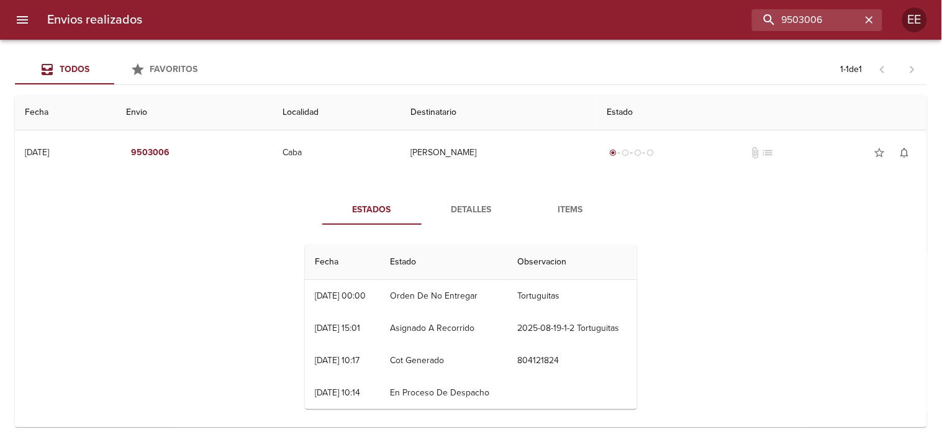
click at [476, 209] on span "Detalles" at bounding box center [471, 211] width 84 height 16
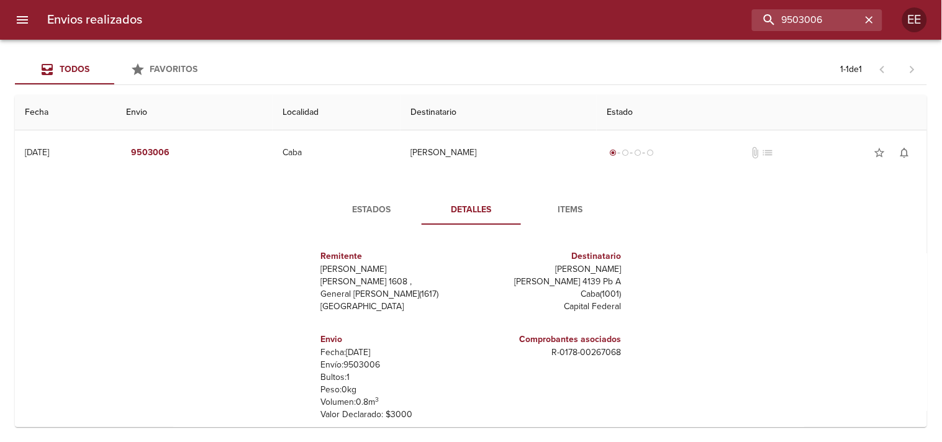
click at [550, 270] on p "[PERSON_NAME]" at bounding box center [548, 269] width 145 height 12
drag, startPoint x: 547, startPoint y: 268, endPoint x: 611, endPoint y: 275, distance: 65.0
click at [624, 268] on div "Remitente Wamaro Tortuguitas [PERSON_NAME][STREET_ADDRESS][PERSON_NAME] Destina…" at bounding box center [471, 358] width 342 height 247
click at [800, 20] on input "9503006" at bounding box center [782, 20] width 159 height 22
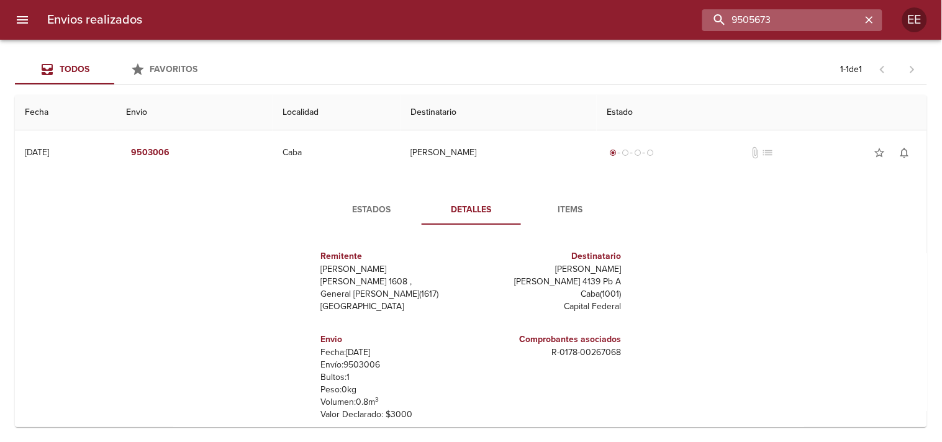
type input "9505673"
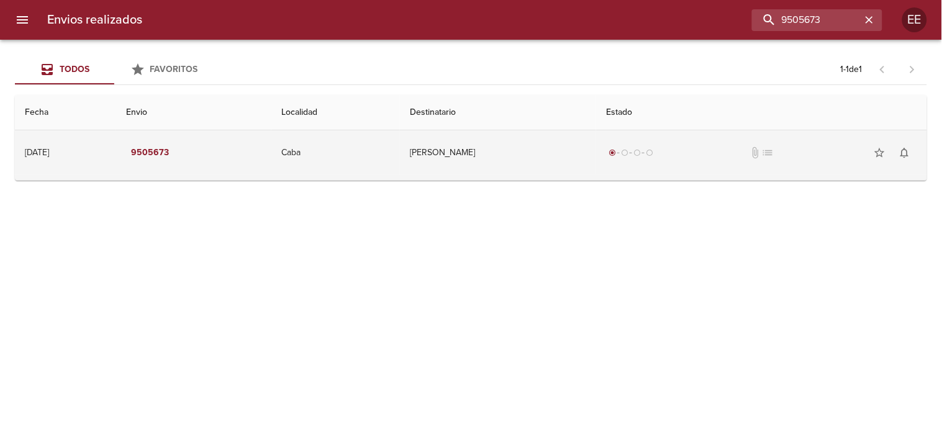
click at [491, 166] on td "[PERSON_NAME]" at bounding box center [498, 152] width 196 height 45
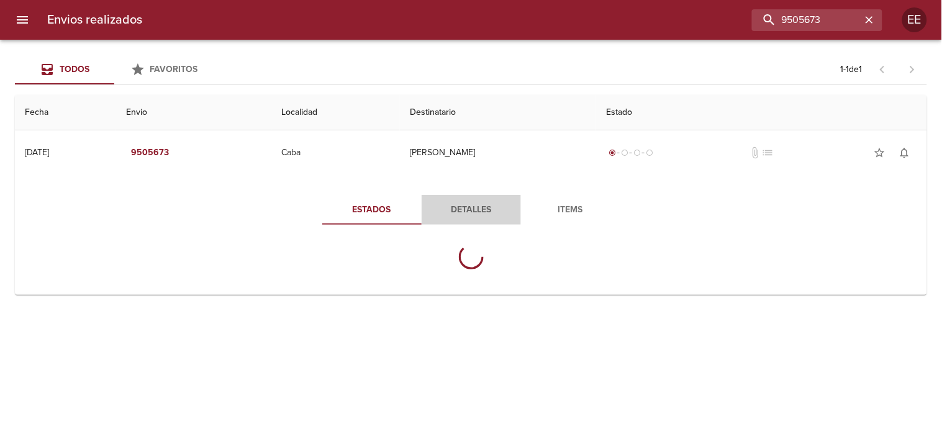
click at [475, 207] on span "Detalles" at bounding box center [471, 211] width 84 height 16
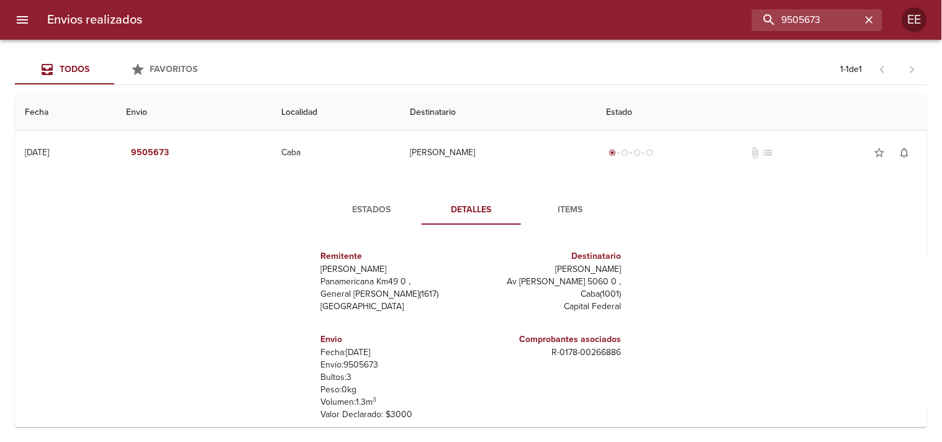
drag, startPoint x: 550, startPoint y: 269, endPoint x: 629, endPoint y: 267, distance: 78.9
click at [629, 267] on div "Remitente Wamaro Tortuguitas Panamericana Km49 0 , General [PERSON_NAME] ( 1617…" at bounding box center [471, 358] width 342 height 247
drag, startPoint x: 834, startPoint y: 24, endPoint x: 680, endPoint y: 40, distance: 155.6
click at [680, 0] on div "Envios realizados 9505673 EE Todos Favoritos 1 - 1 de 1 Fecha Envio Localidad D…" at bounding box center [471, 0] width 942 height 0
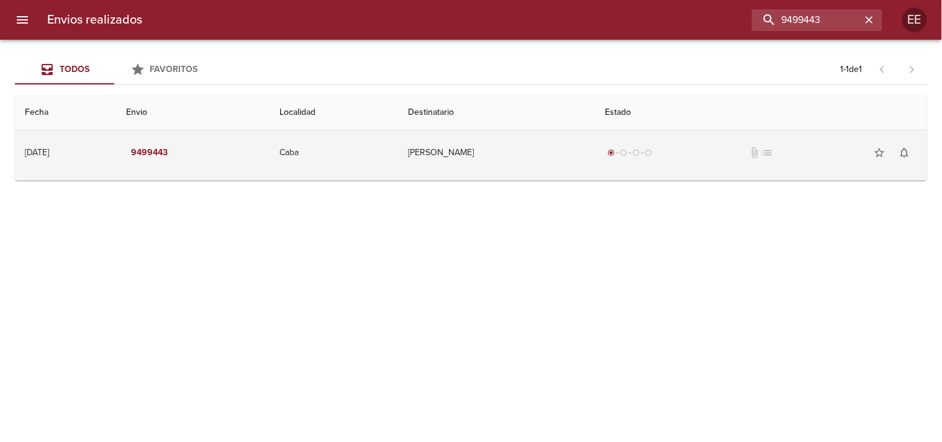
click at [485, 153] on td "[PERSON_NAME]" at bounding box center [496, 152] width 197 height 45
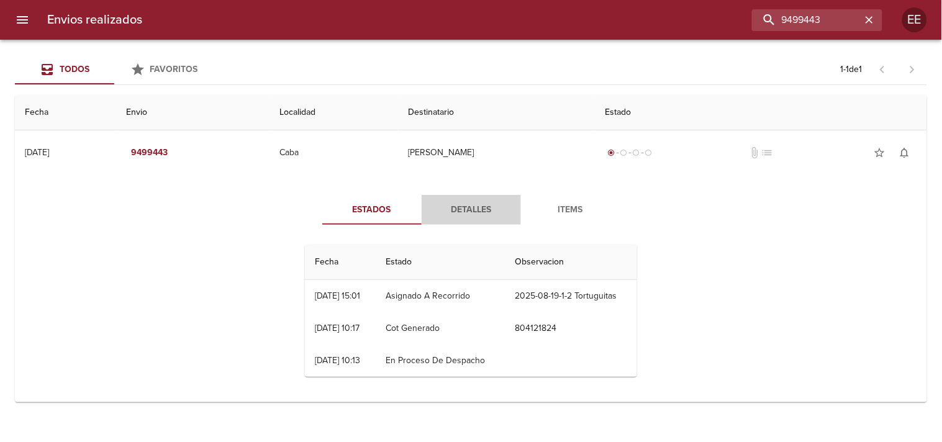
click at [455, 209] on span "Detalles" at bounding box center [471, 211] width 84 height 16
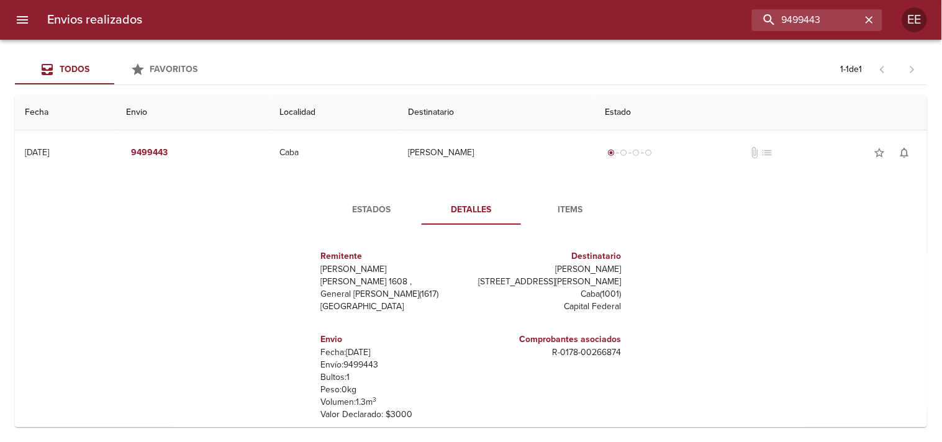
drag, startPoint x: 555, startPoint y: 271, endPoint x: 641, endPoint y: 271, distance: 86.3
click at [641, 271] on div "Estados Detalles Items Remitente [PERSON_NAME] [PERSON_NAME][STREET_ADDRESS][PE…" at bounding box center [471, 338] width 360 height 287
click at [550, 268] on p "[PERSON_NAME]" at bounding box center [548, 269] width 145 height 12
drag, startPoint x: 550, startPoint y: 268, endPoint x: 611, endPoint y: 270, distance: 60.3
click at [611, 270] on p "[PERSON_NAME]" at bounding box center [548, 269] width 145 height 12
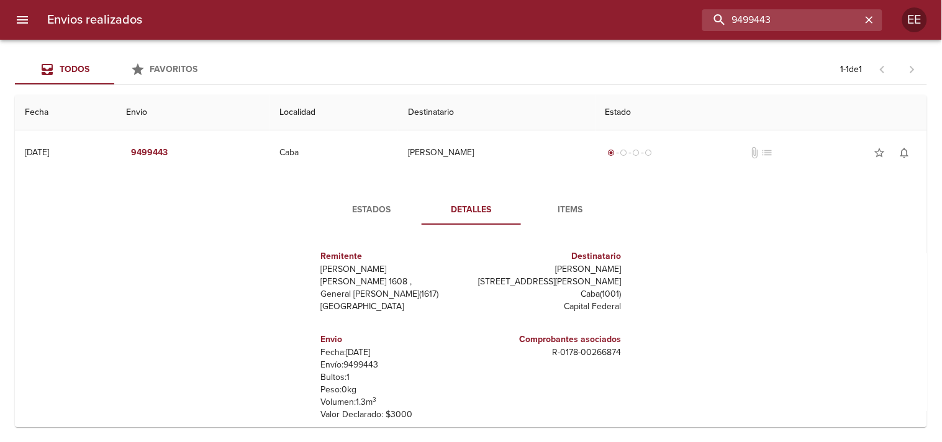
drag, startPoint x: 830, startPoint y: 19, endPoint x: 615, endPoint y: 19, distance: 214.9
click at [615, 19] on div "9499443" at bounding box center [517, 20] width 730 height 22
type input "9505673"
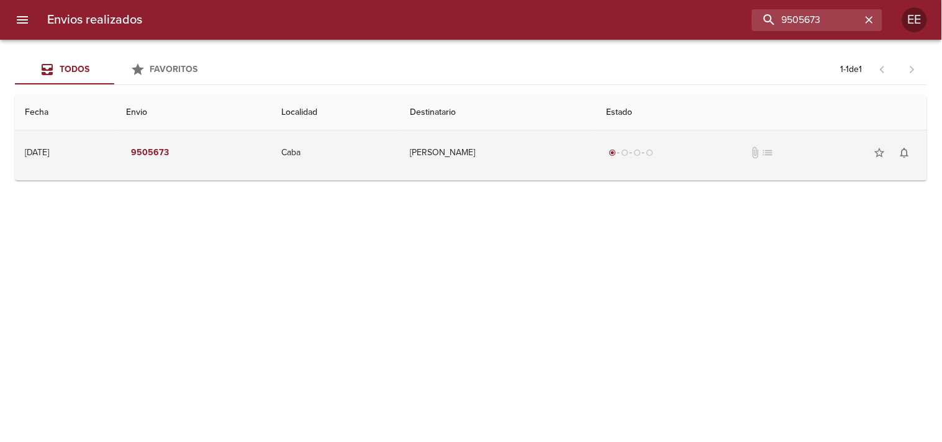
click at [400, 168] on td "Caba" at bounding box center [335, 152] width 129 height 45
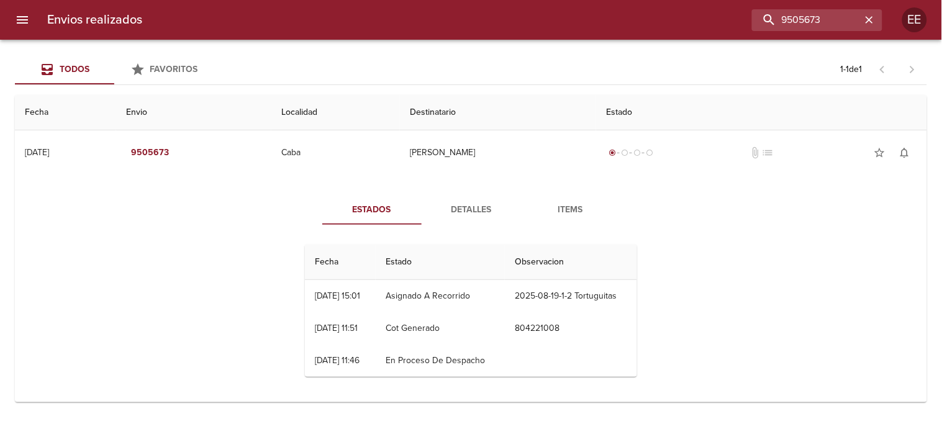
click at [464, 209] on span "Detalles" at bounding box center [471, 211] width 84 height 16
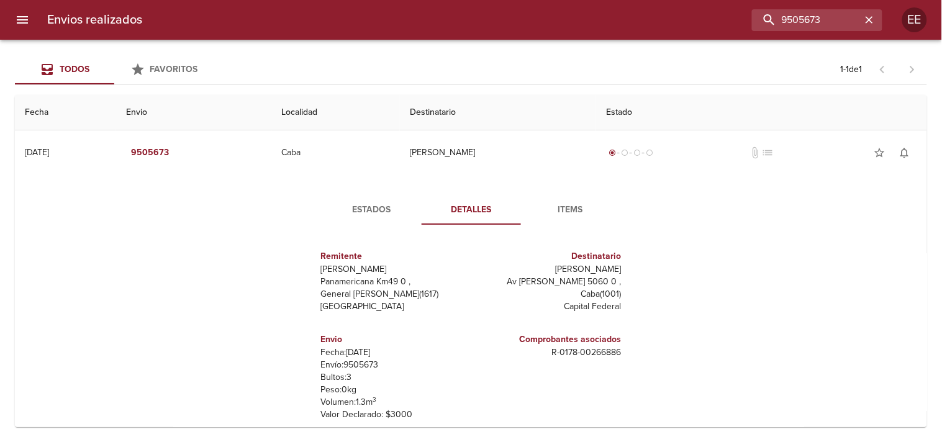
drag, startPoint x: 553, startPoint y: 267, endPoint x: 634, endPoint y: 273, distance: 80.4
click at [635, 273] on div "Remitente Wamaro Tortuguitas Panamericana Km49 0 , General [PERSON_NAME] ( 1617…" at bounding box center [471, 358] width 342 height 247
